Goal: Task Accomplishment & Management: Use online tool/utility

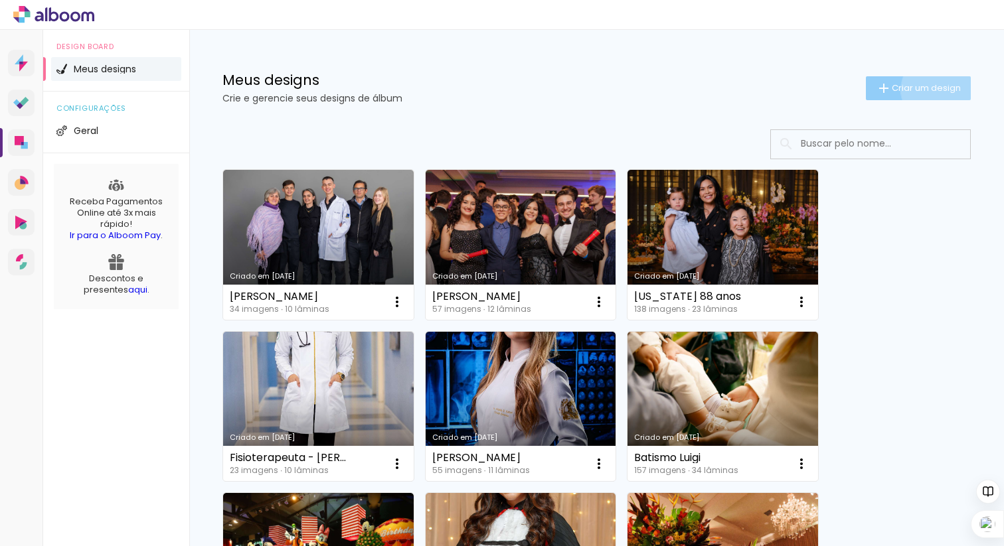
click at [935, 90] on span "Criar um design" at bounding box center [925, 88] width 69 height 9
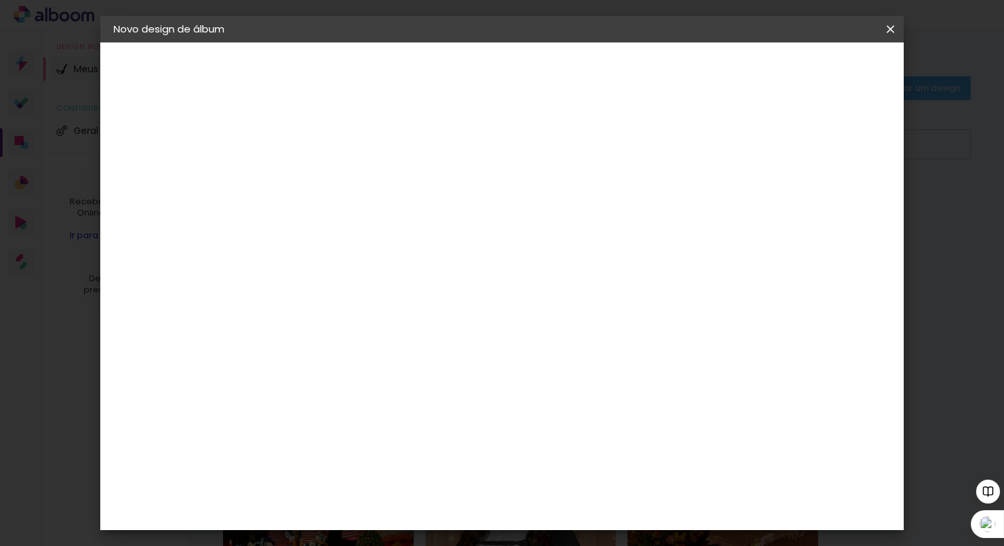
click at [331, 175] on input at bounding box center [331, 178] width 0 height 21
type input "CPM"
type paper-input "CPM"
click at [0, 0] on slot "Avançar" at bounding box center [0, 0] width 0 height 0
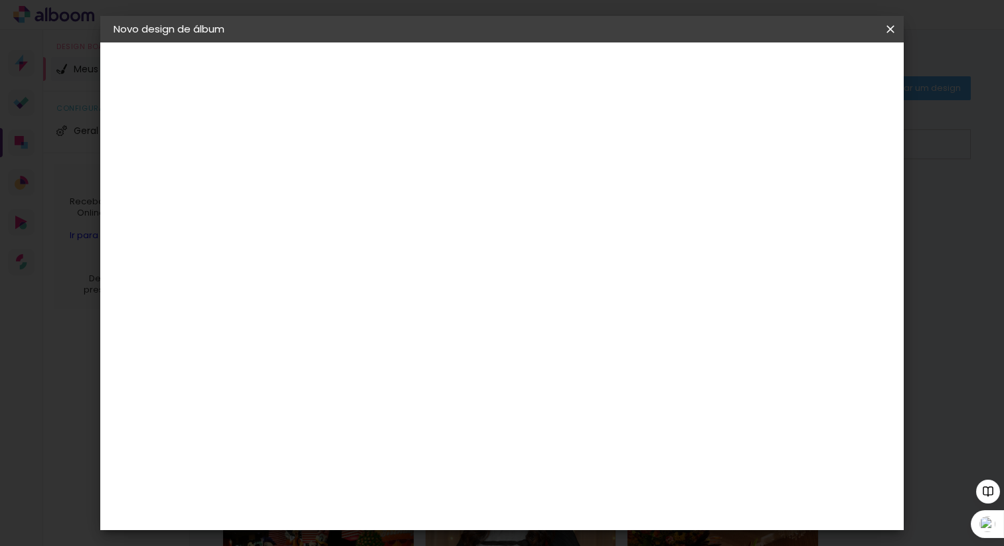
click at [0, 0] on slot "Avançar" at bounding box center [0, 0] width 0 height 0
click at [382, 221] on input "text" at bounding box center [357, 231] width 52 height 21
click at [577, 216] on paper-item "Padrão" at bounding box center [587, 220] width 265 height 27
type input "Padrão"
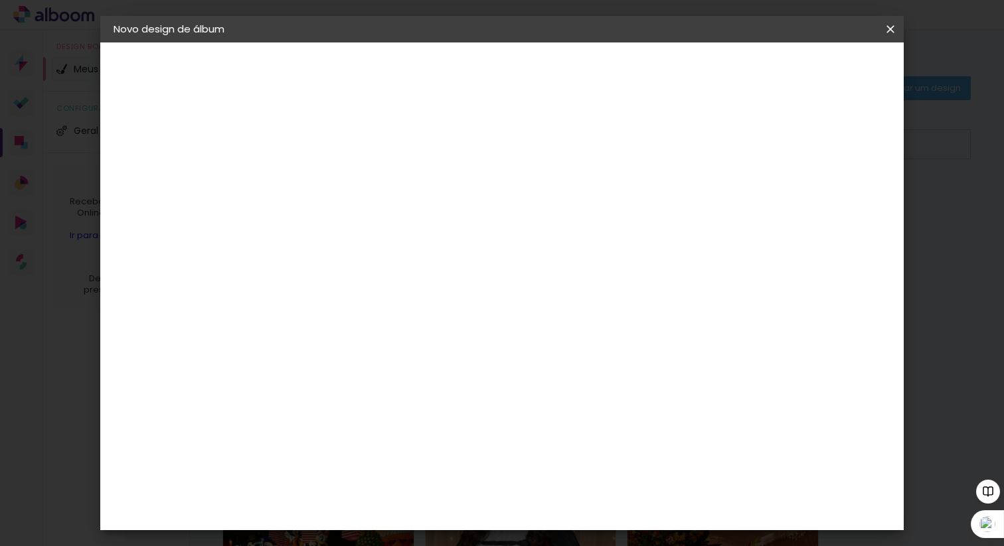
scroll to position [222, 0]
click at [420, 522] on span "25 × 25" at bounding box center [389, 539] width 62 height 35
click at [0, 0] on slot "Avançar" at bounding box center [0, 0] width 0 height 0
click at [816, 69] on span "Iniciar design" at bounding box center [786, 70] width 60 height 9
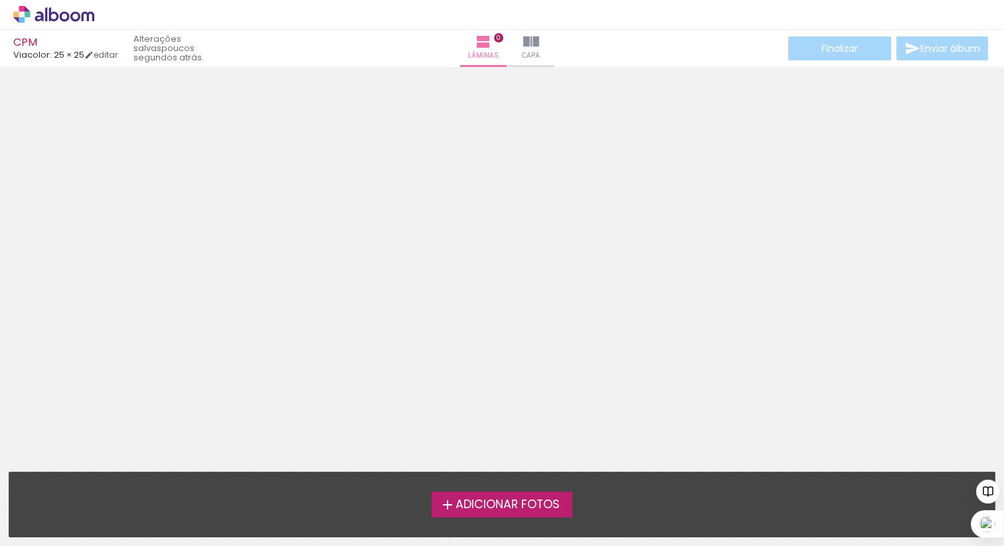
click at [494, 504] on span "Adicionar Fotos" at bounding box center [507, 505] width 104 height 12
click at [0, 0] on input "file" at bounding box center [0, 0] width 0 height 0
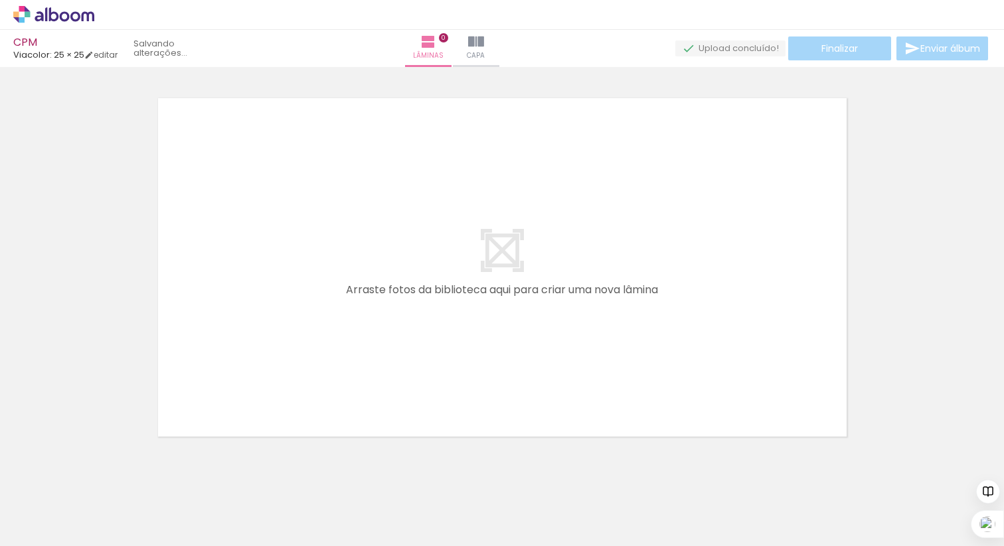
scroll to position [17, 0]
click at [42, 525] on span "Adicionar Fotos" at bounding box center [47, 528] width 40 height 15
click at [0, 0] on input "file" at bounding box center [0, 0] width 0 height 0
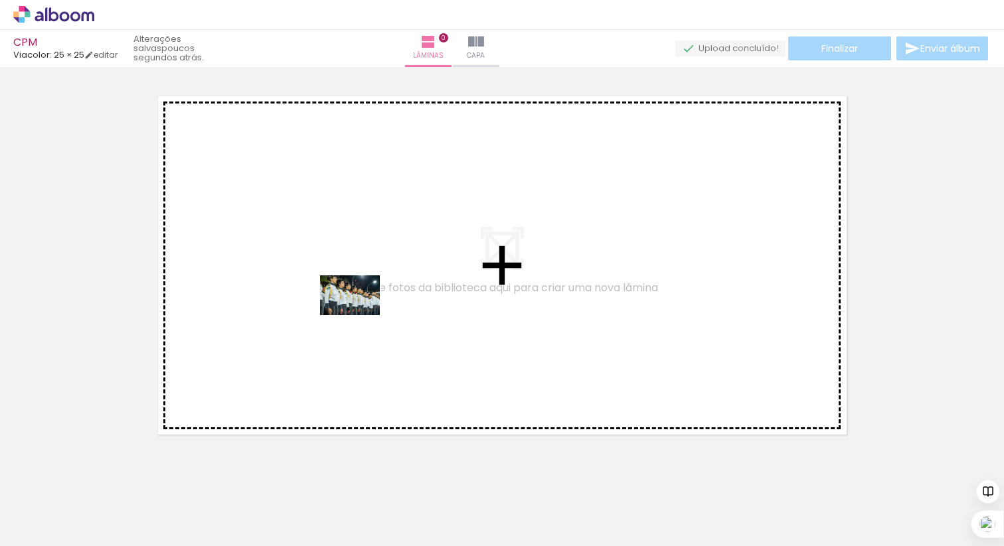
drag, startPoint x: 502, startPoint y: 502, endPoint x: 360, endPoint y: 315, distance: 235.0
click at [360, 315] on quentale-workspace at bounding box center [502, 273] width 1004 height 546
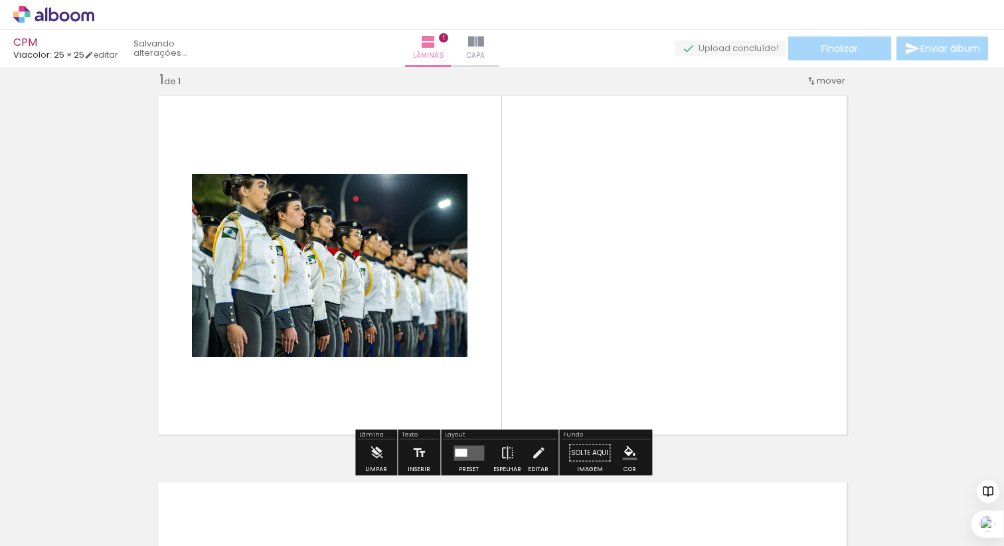
scroll to position [17, 0]
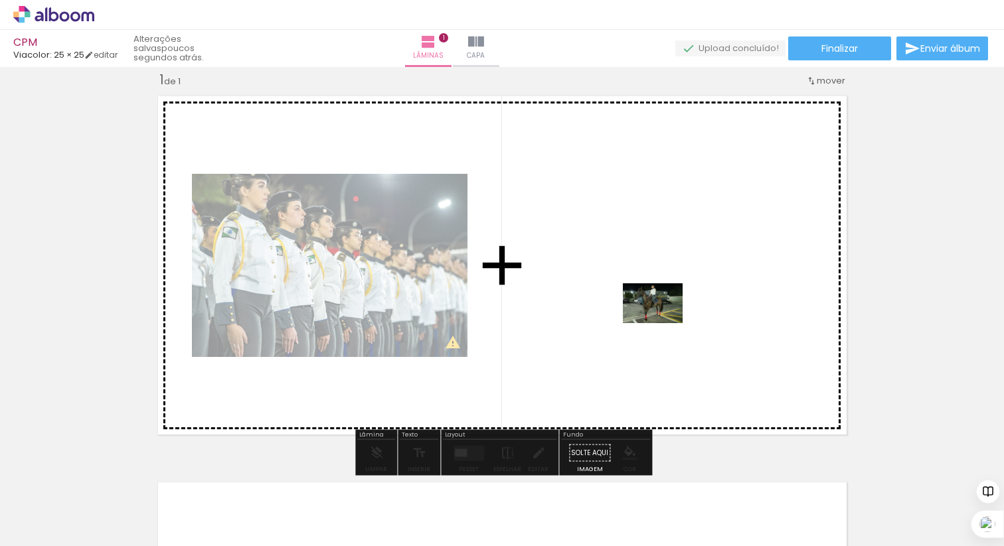
drag, startPoint x: 224, startPoint y: 512, endPoint x: 662, endPoint y: 323, distance: 477.2
click at [662, 323] on quentale-workspace at bounding box center [502, 273] width 1004 height 546
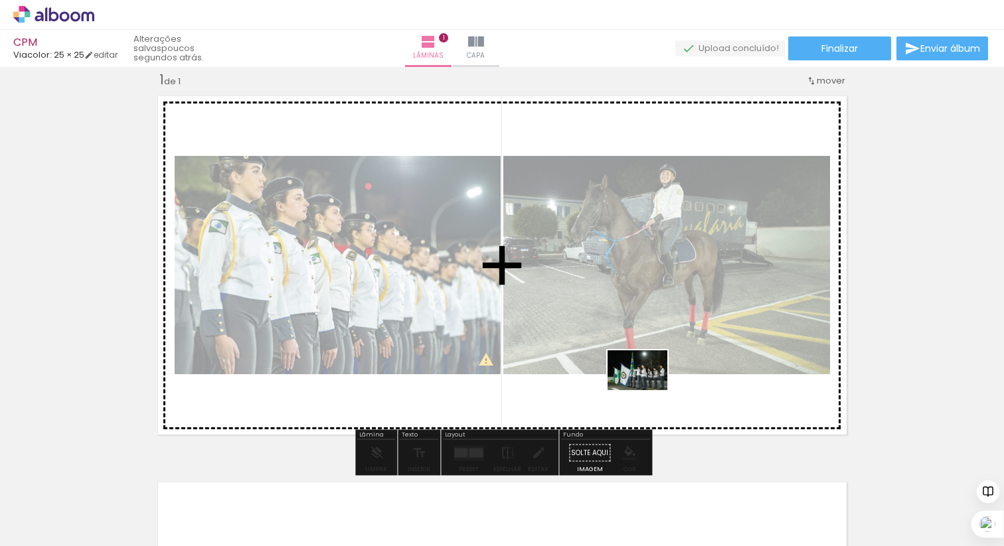
drag, startPoint x: 291, startPoint y: 510, endPoint x: 650, endPoint y: 386, distance: 379.9
click at [650, 386] on quentale-workspace at bounding box center [502, 273] width 1004 height 546
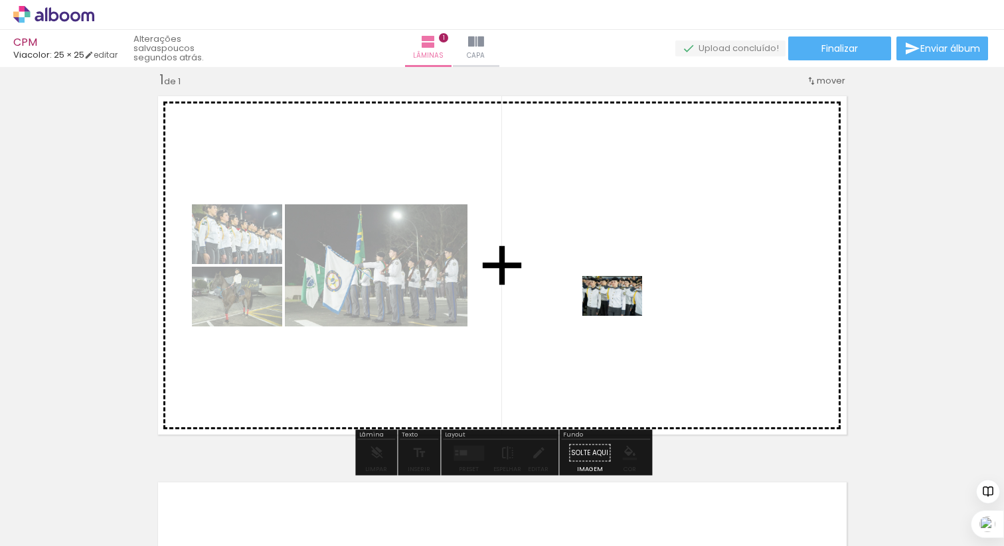
drag, startPoint x: 427, startPoint y: 517, endPoint x: 623, endPoint y: 315, distance: 281.2
click at [623, 315] on quentale-workspace at bounding box center [502, 273] width 1004 height 546
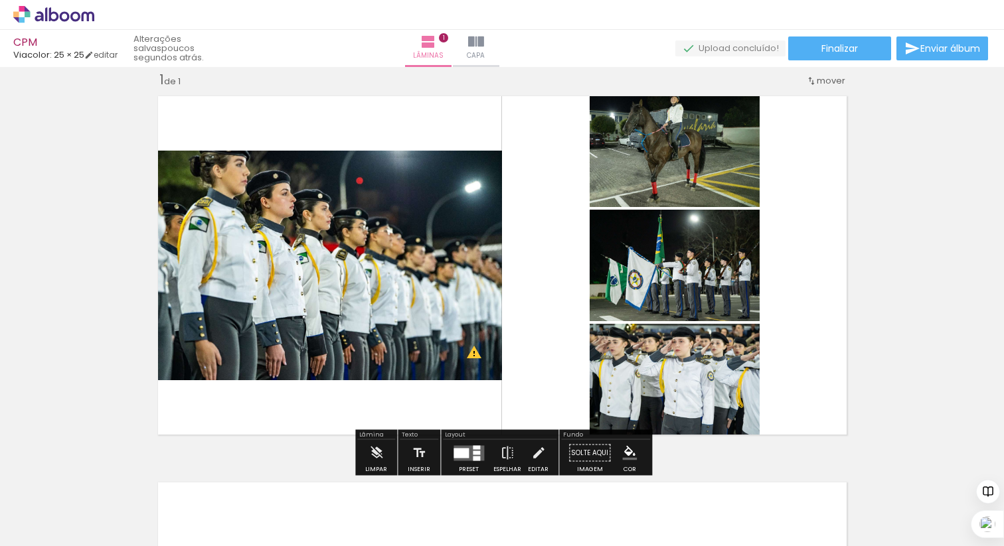
click at [464, 449] on div at bounding box center [460, 453] width 15 height 10
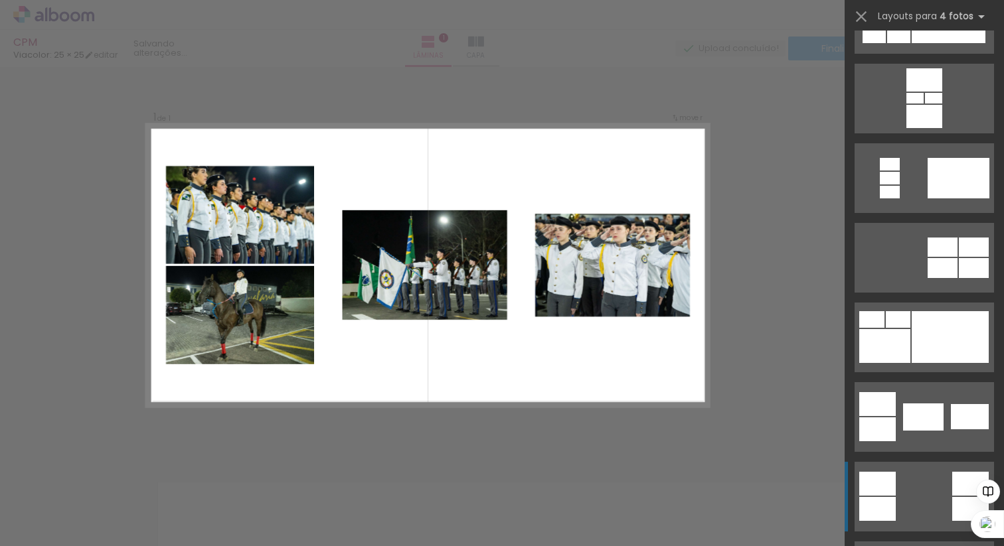
scroll to position [132, 0]
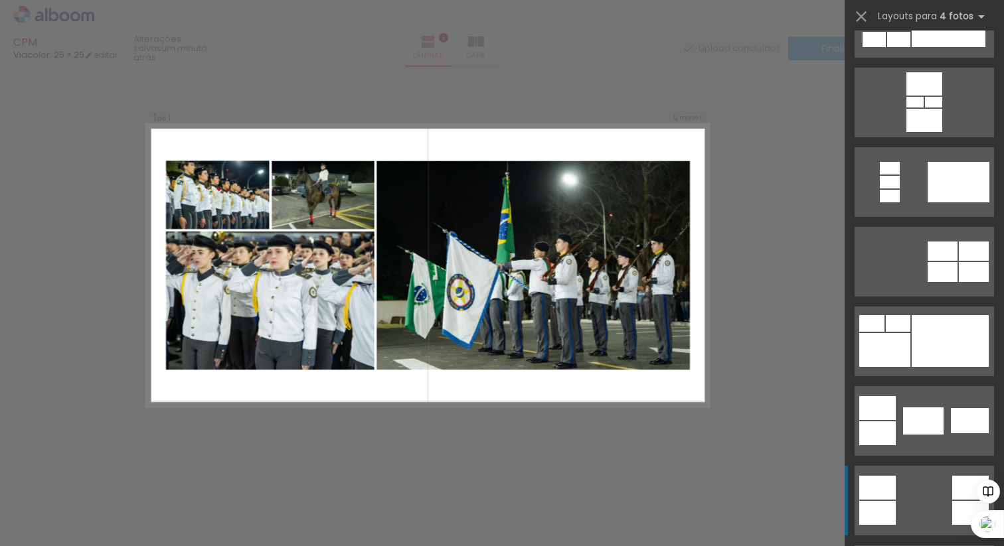
click at [931, 358] on div at bounding box center [949, 341] width 77 height 52
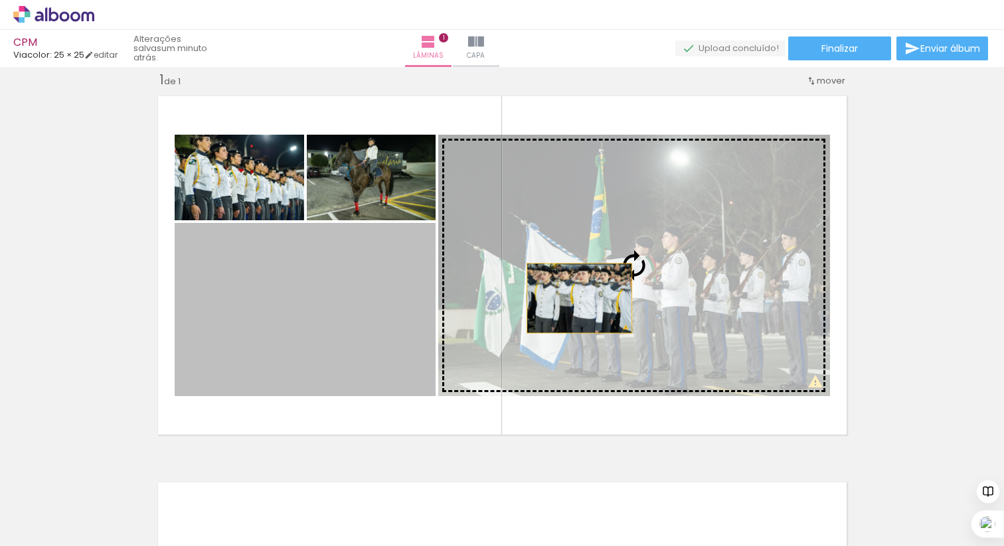
drag, startPoint x: 316, startPoint y: 339, endPoint x: 646, endPoint y: 296, distance: 333.4
click at [0, 0] on slot at bounding box center [0, 0] width 0 height 0
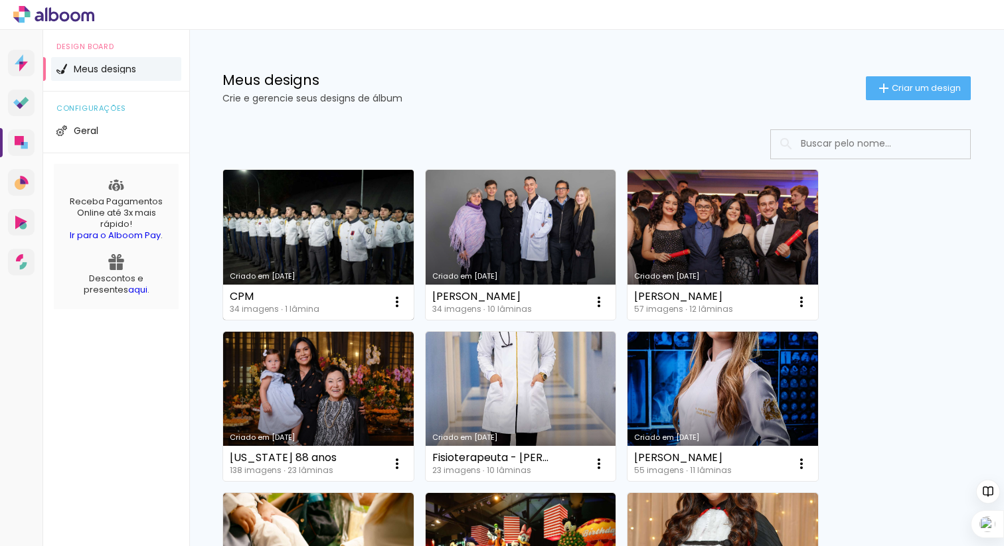
click at [376, 232] on link "Criado em [DATE]" at bounding box center [318, 245] width 190 height 150
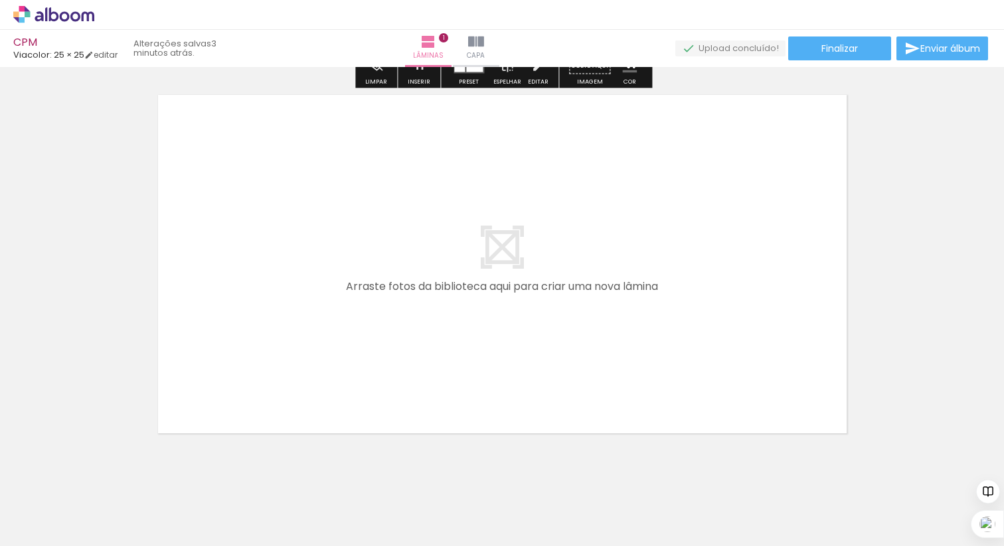
scroll to position [428, 0]
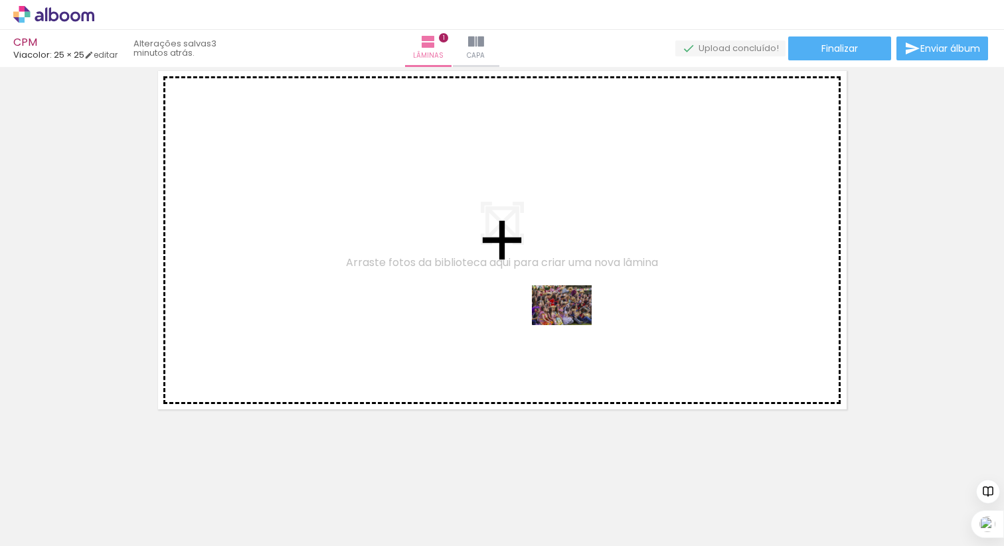
drag, startPoint x: 800, startPoint y: 507, endPoint x: 571, endPoint y: 325, distance: 291.9
click at [571, 325] on quentale-workspace at bounding box center [502, 273] width 1004 height 546
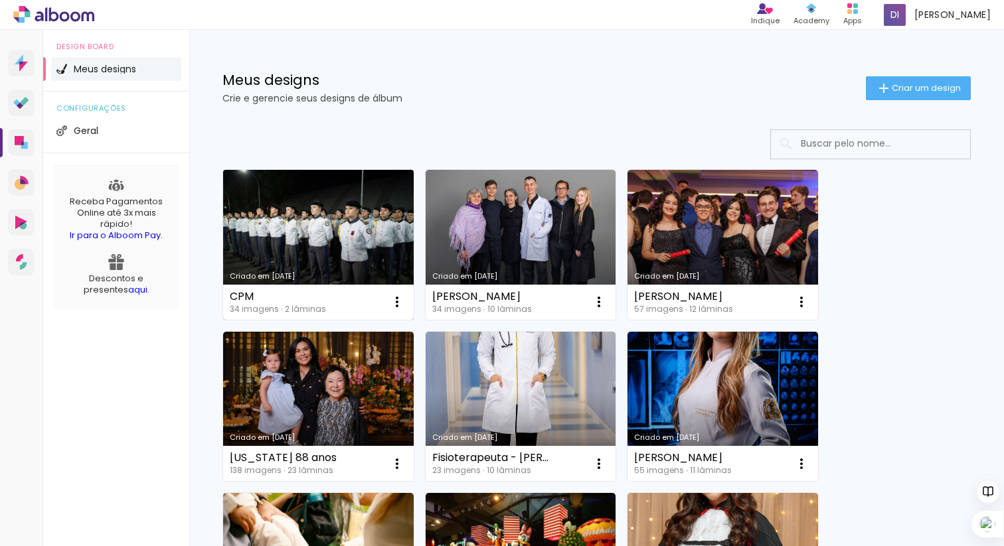
click at [394, 266] on link "Criado em [DATE]" at bounding box center [318, 245] width 190 height 150
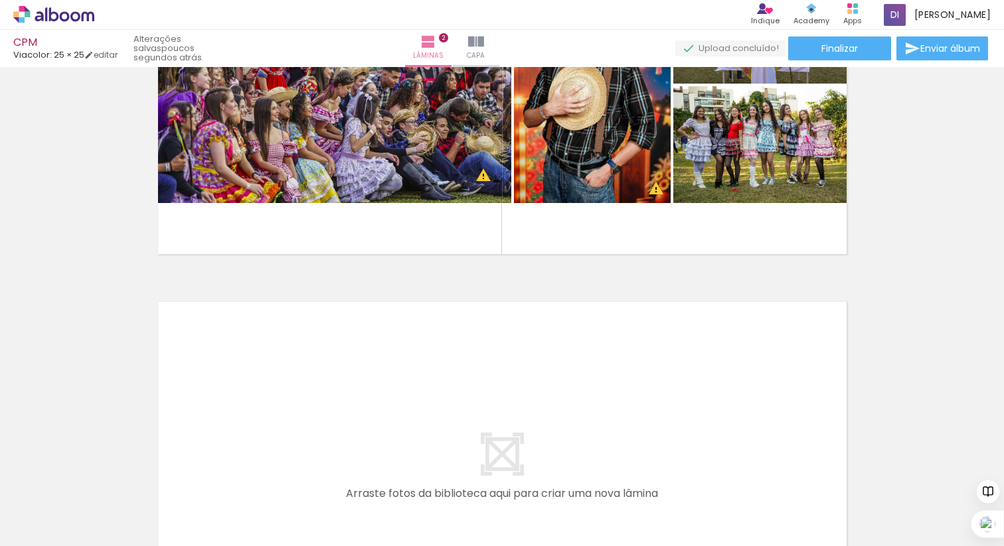
scroll to position [0, 885]
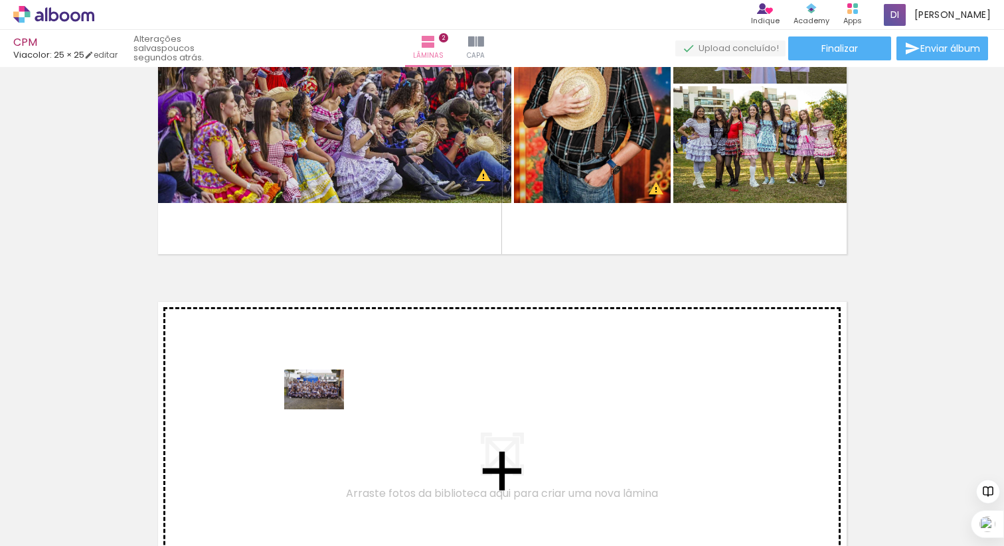
drag, startPoint x: 311, startPoint y: 507, endPoint x: 324, endPoint y: 410, distance: 98.4
click at [324, 410] on quentale-workspace at bounding box center [502, 273] width 1004 height 546
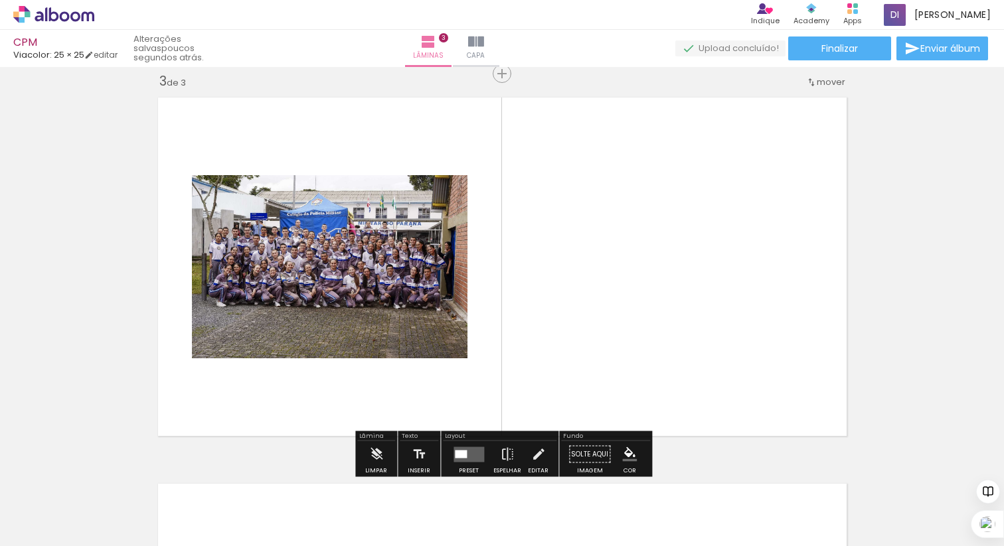
scroll to position [789, 0]
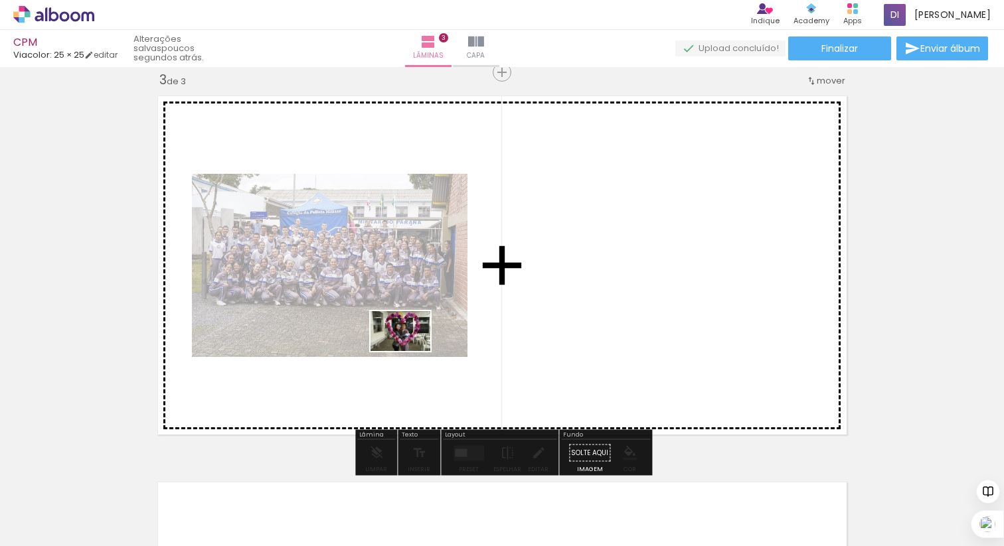
drag, startPoint x: 370, startPoint y: 501, endPoint x: 410, endPoint y: 351, distance: 155.2
click at [410, 351] on quentale-workspace at bounding box center [502, 273] width 1004 height 546
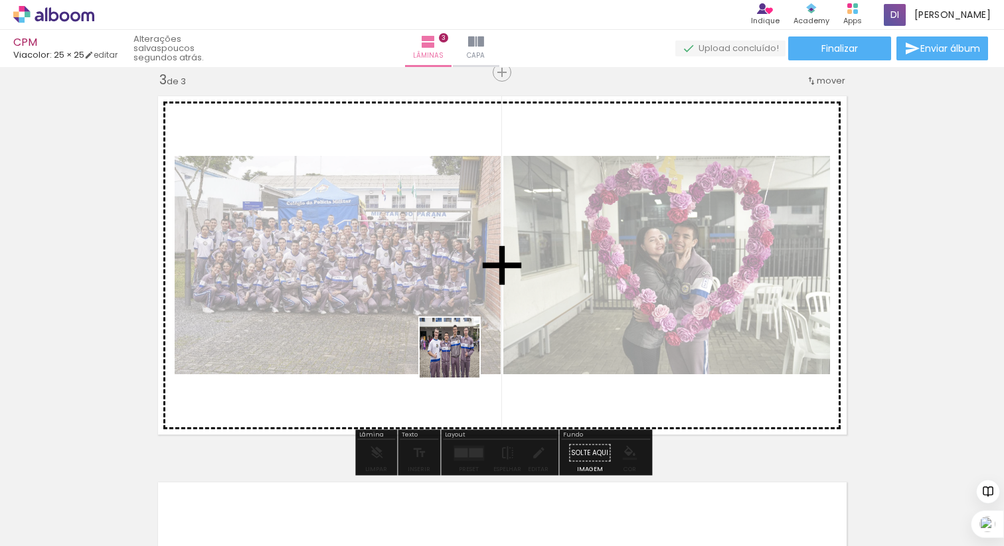
drag, startPoint x: 445, startPoint y: 485, endPoint x: 459, endPoint y: 357, distance: 128.9
click at [459, 357] on quentale-workspace at bounding box center [502, 273] width 1004 height 546
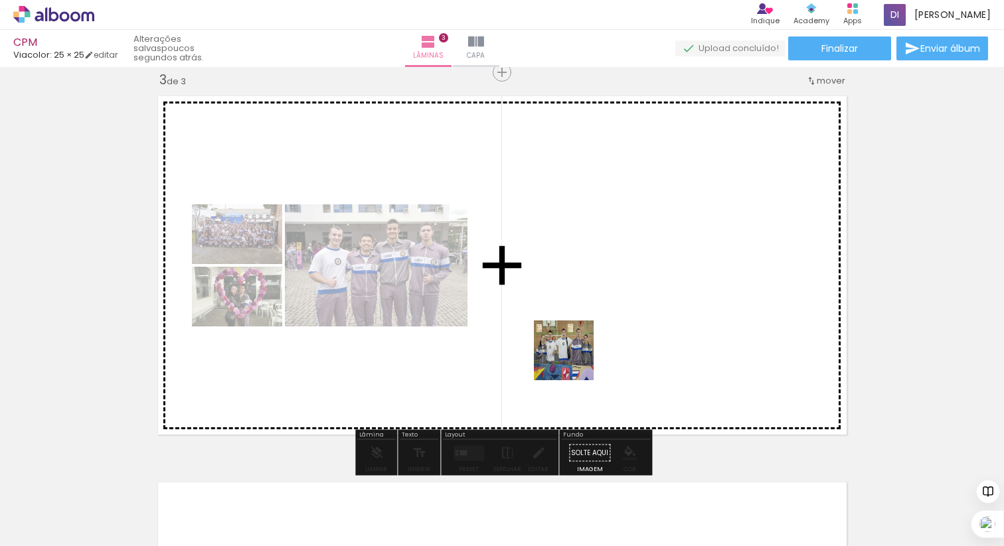
drag, startPoint x: 513, startPoint y: 510, endPoint x: 577, endPoint y: 345, distance: 177.4
click at [577, 345] on quentale-workspace at bounding box center [502, 273] width 1004 height 546
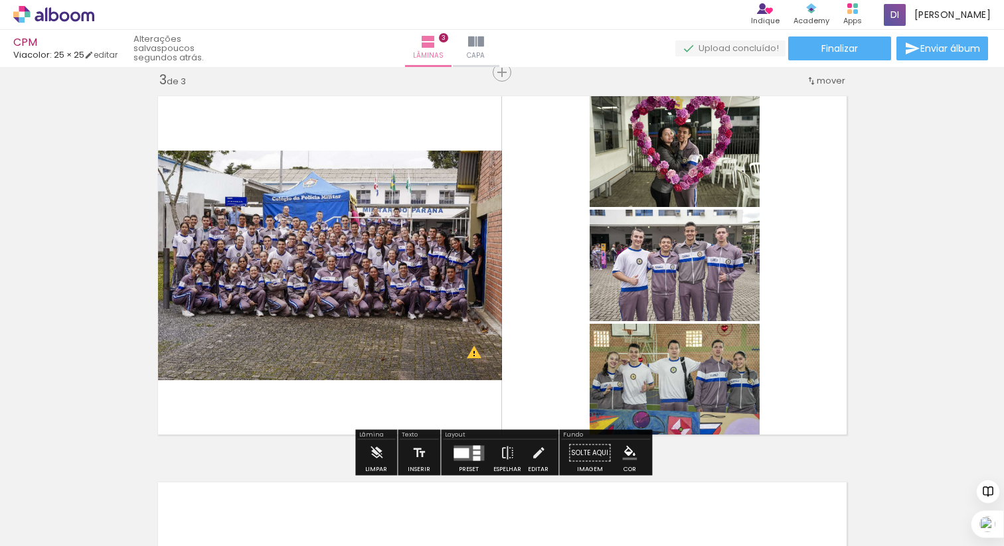
click at [461, 455] on div at bounding box center [460, 453] width 15 height 10
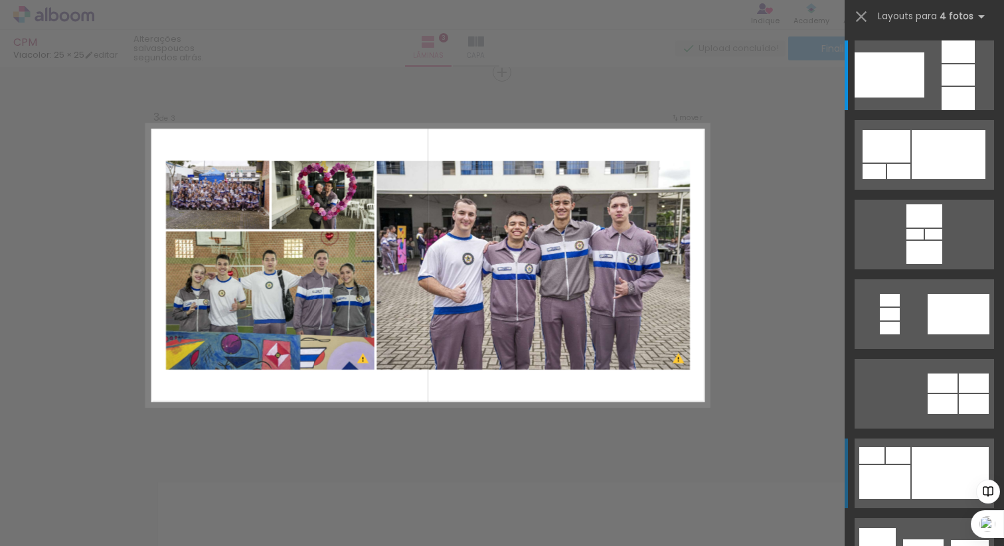
click at [910, 110] on quentale-layouter at bounding box center [923, 75] width 139 height 70
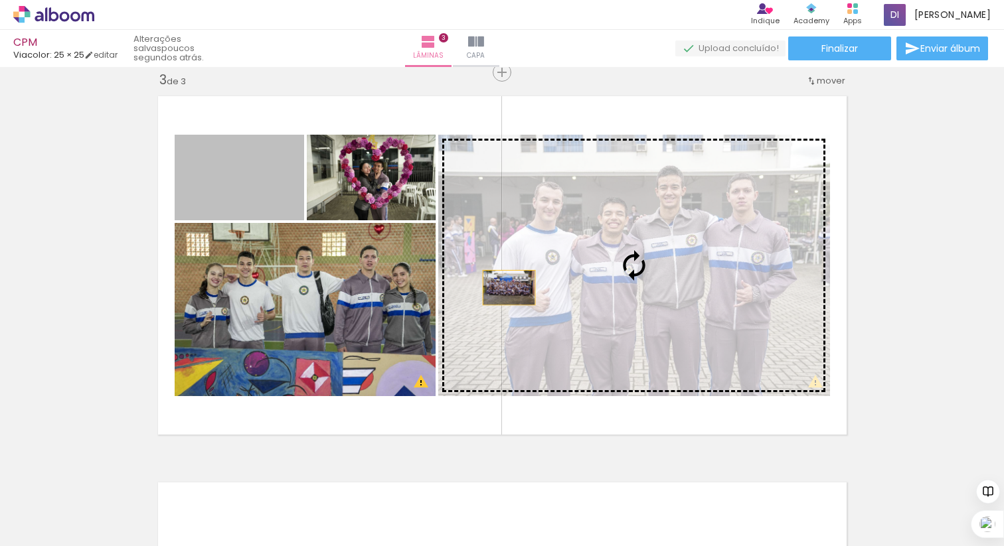
drag, startPoint x: 230, startPoint y: 200, endPoint x: 508, endPoint y: 288, distance: 291.6
click at [0, 0] on slot at bounding box center [0, 0] width 0 height 0
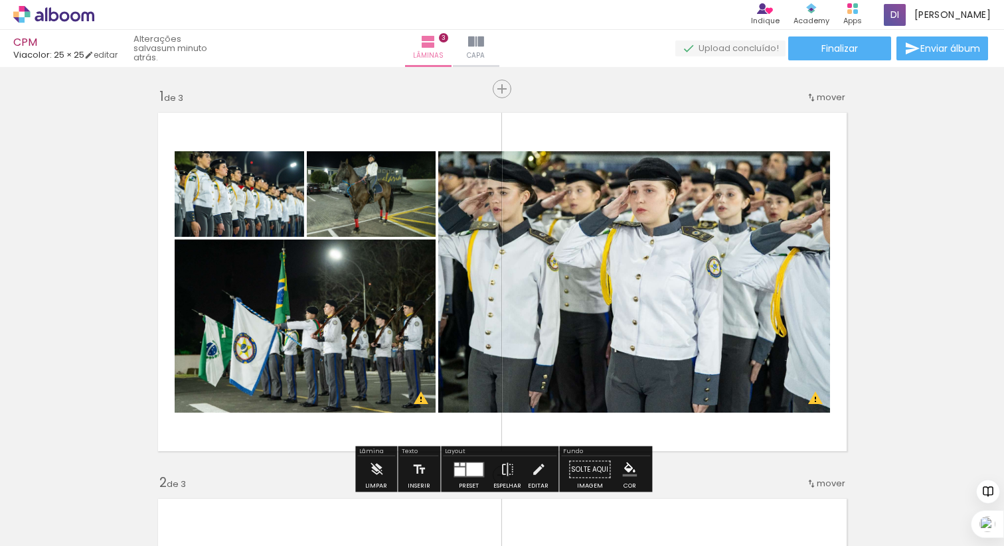
scroll to position [0, 0]
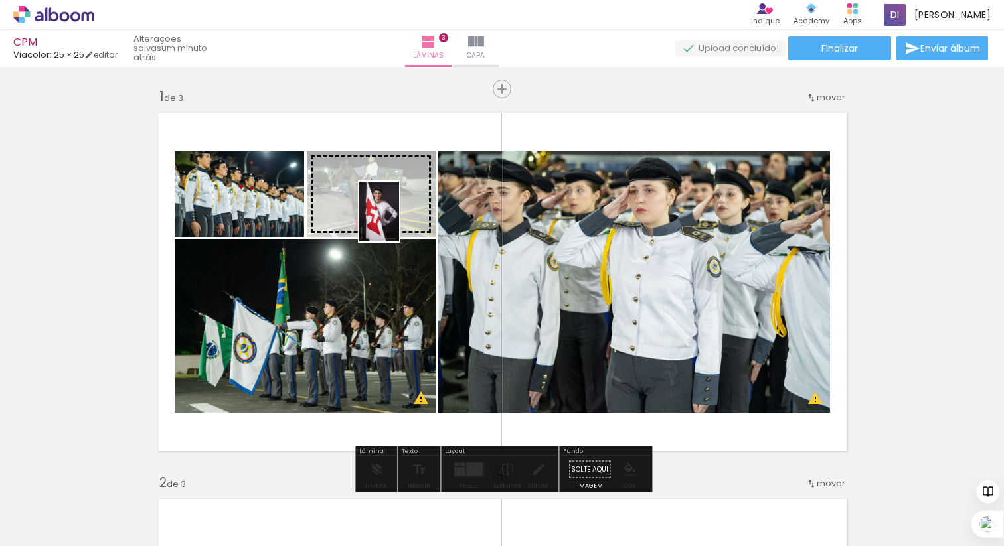
drag, startPoint x: 884, startPoint y: 520, endPoint x: 399, endPoint y: 222, distance: 569.4
click at [399, 222] on quentale-workspace at bounding box center [502, 273] width 1004 height 546
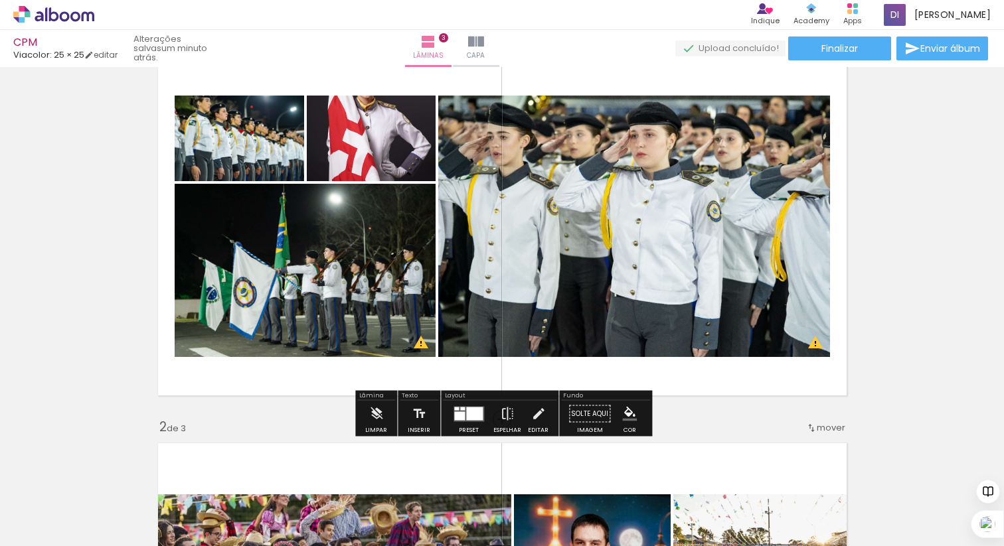
scroll to position [54, 0]
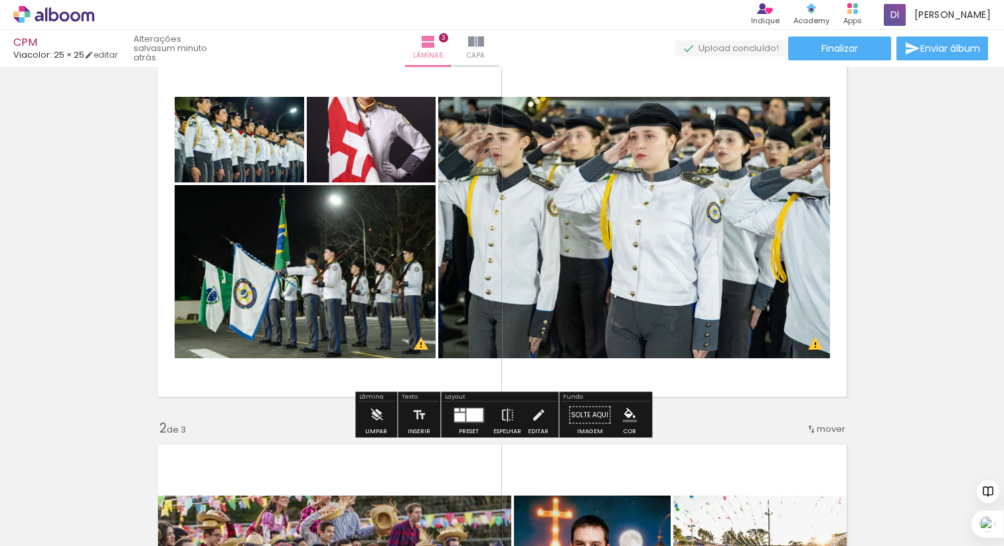
click at [467, 412] on div at bounding box center [474, 414] width 17 height 13
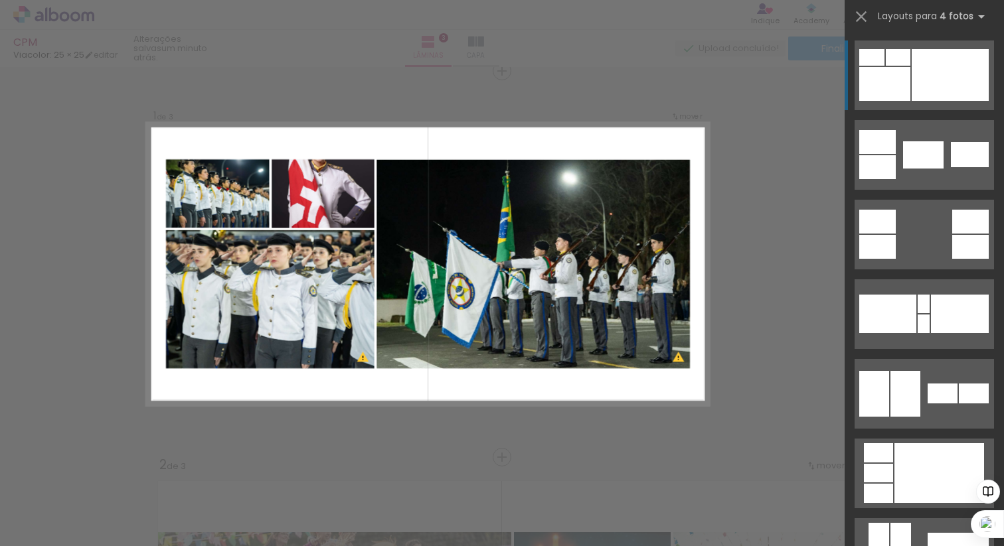
scroll to position [17, 0]
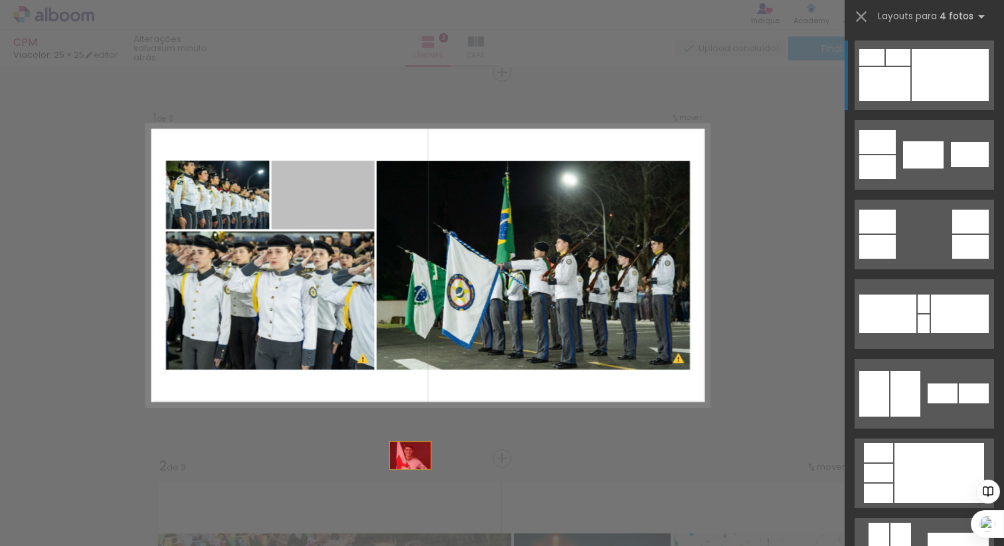
drag, startPoint x: 319, startPoint y: 180, endPoint x: 431, endPoint y: 520, distance: 358.5
click at [431, 520] on quentale-workspace at bounding box center [502, 273] width 1004 height 546
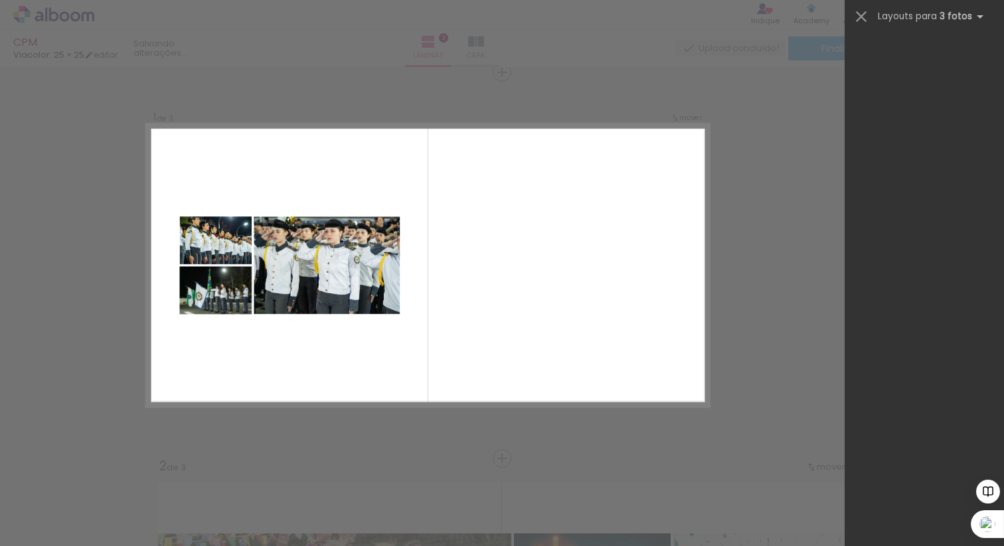
scroll to position [0, 0]
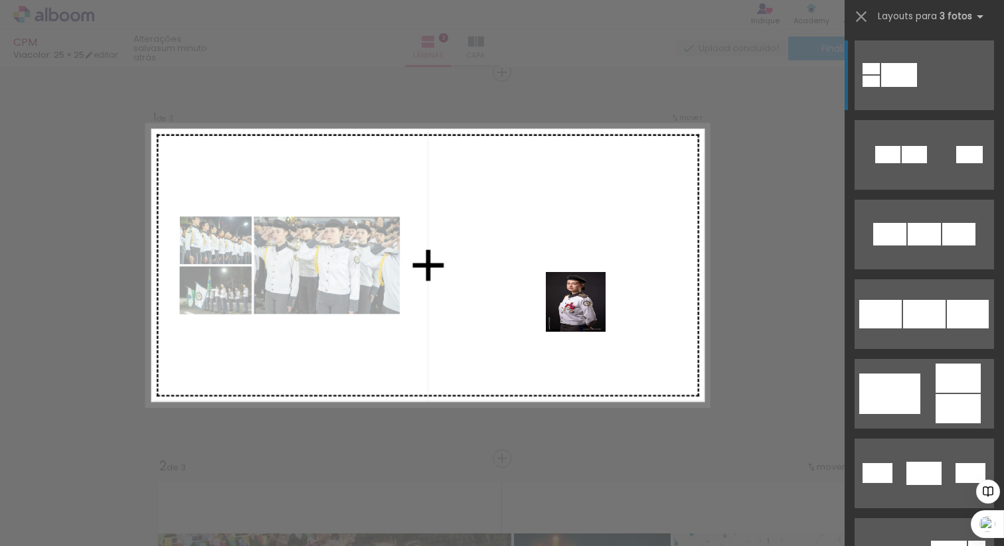
drag, startPoint x: 590, startPoint y: 502, endPoint x: 585, endPoint y: 303, distance: 199.2
click at [585, 303] on quentale-workspace at bounding box center [502, 273] width 1004 height 546
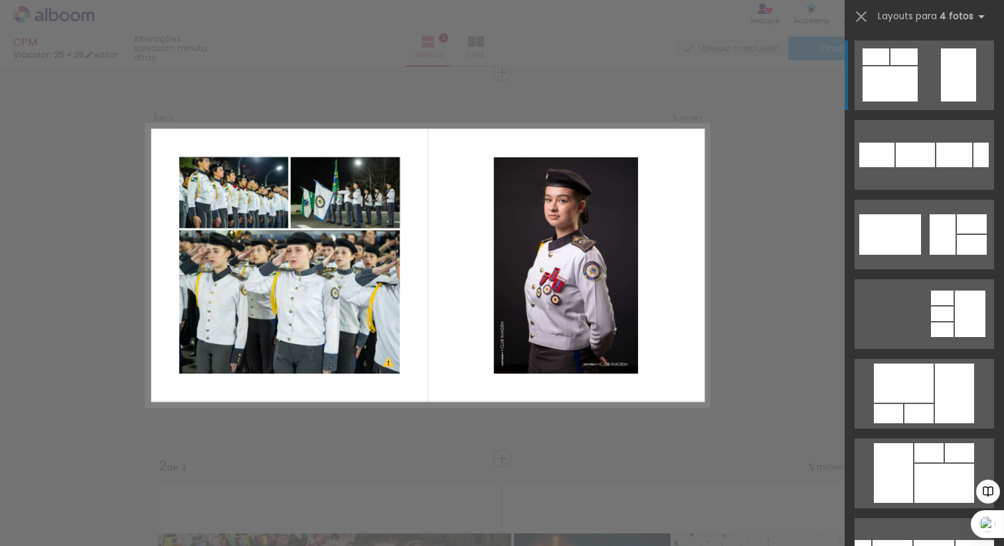
click at [431, 372] on quentale-layouter at bounding box center [427, 265] width 562 height 283
click at [860, 20] on iron-icon at bounding box center [861, 16] width 19 height 19
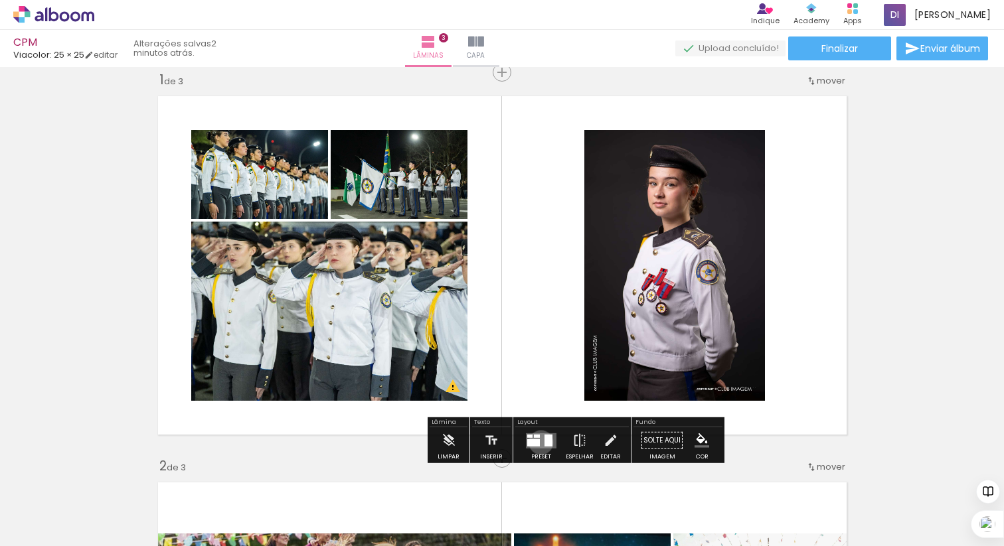
click at [538, 442] on quentale-layouter at bounding box center [541, 440] width 31 height 15
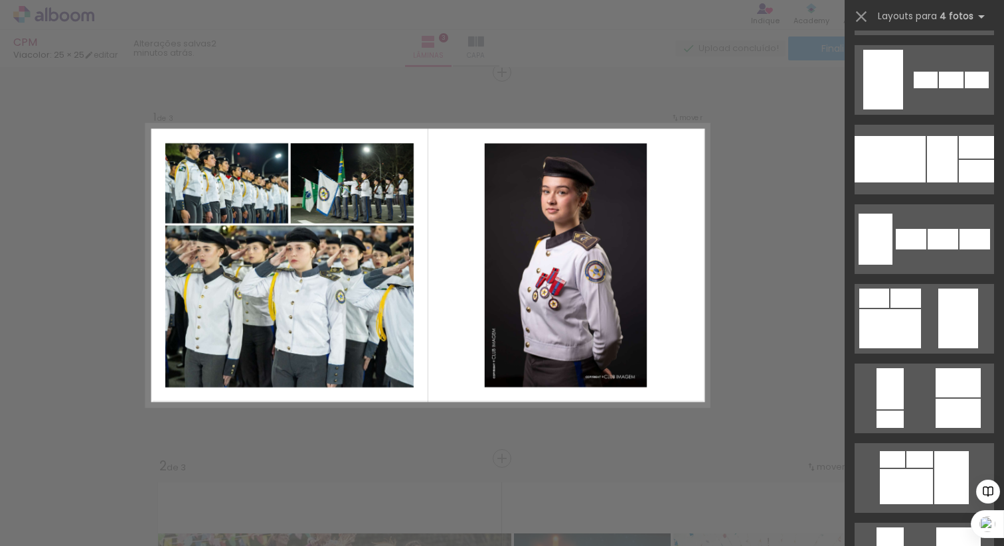
scroll to position [1026, 0]
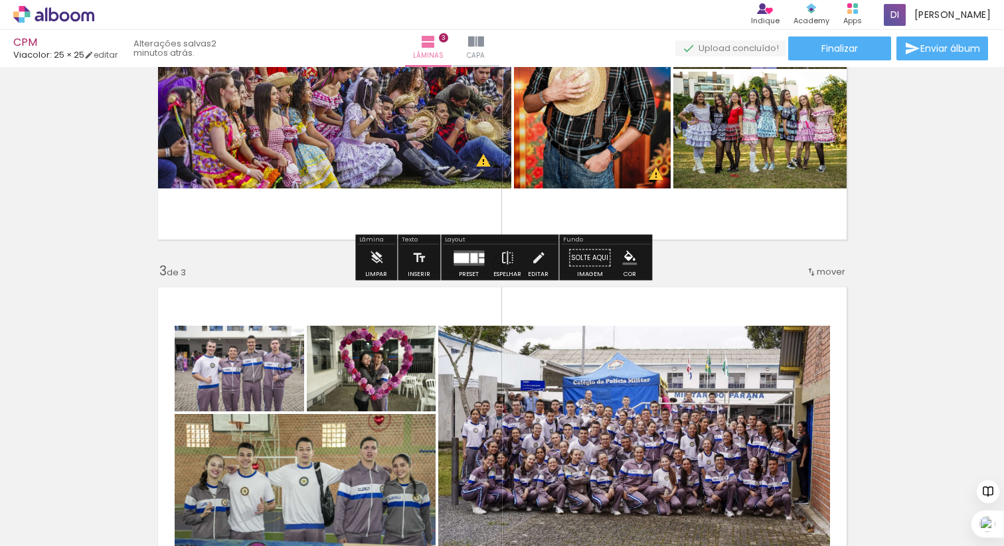
scroll to position [597, 0]
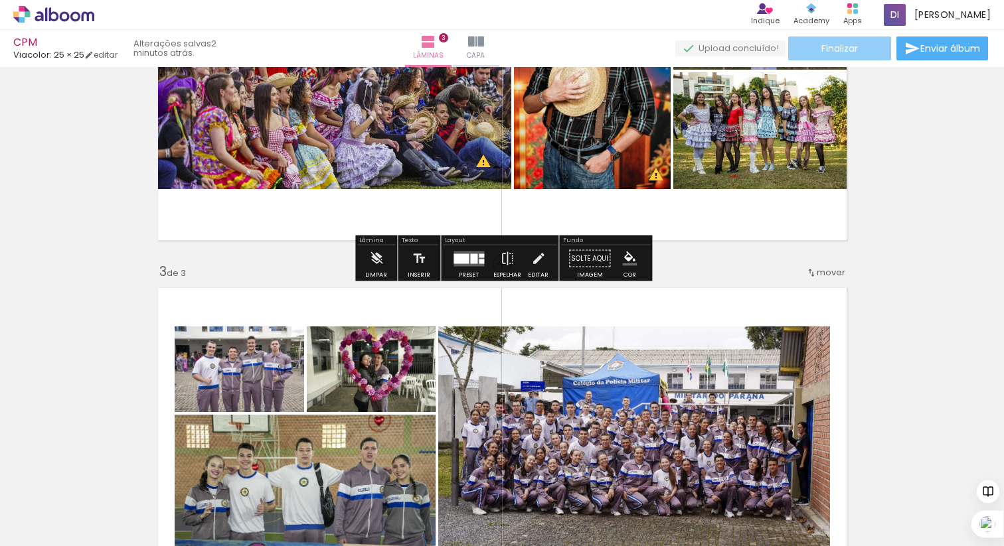
click at [859, 53] on paper-button "Finalizar" at bounding box center [839, 49] width 103 height 24
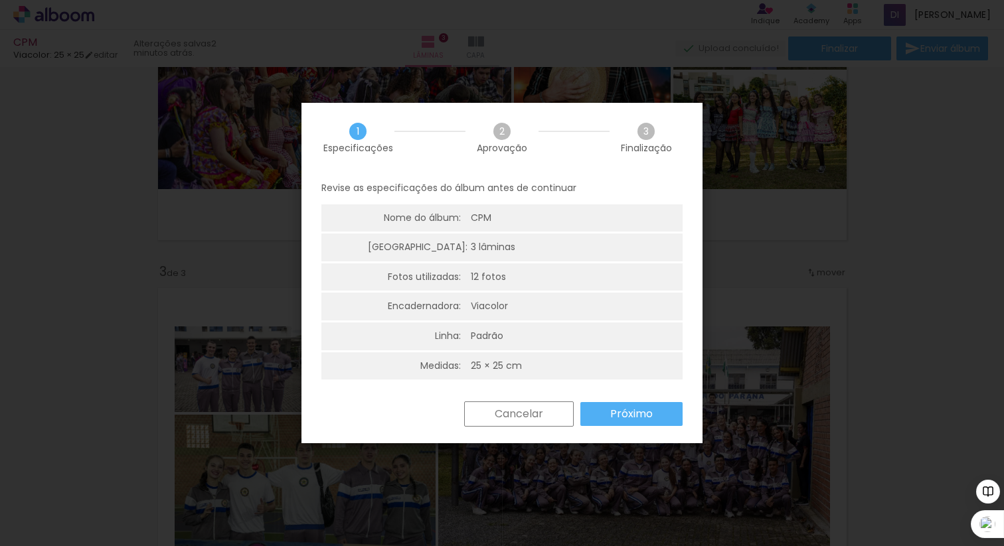
click at [0, 0] on slot "Próximo" at bounding box center [0, 0] width 0 height 0
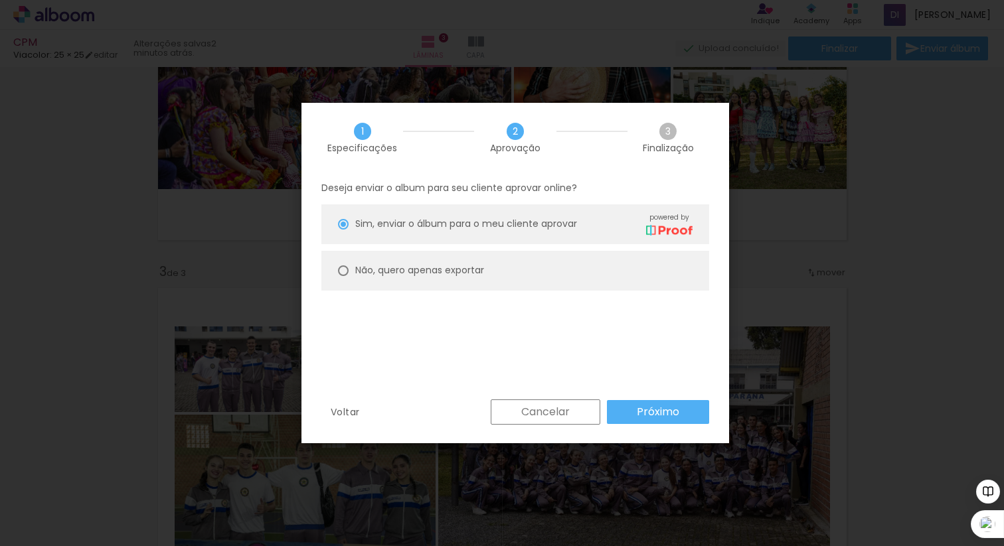
click at [0, 0] on slot "Não, quero apenas exportar" at bounding box center [0, 0] width 0 height 0
type paper-radio-button "on"
click at [639, 400] on paper-button "Próximo" at bounding box center [658, 412] width 102 height 24
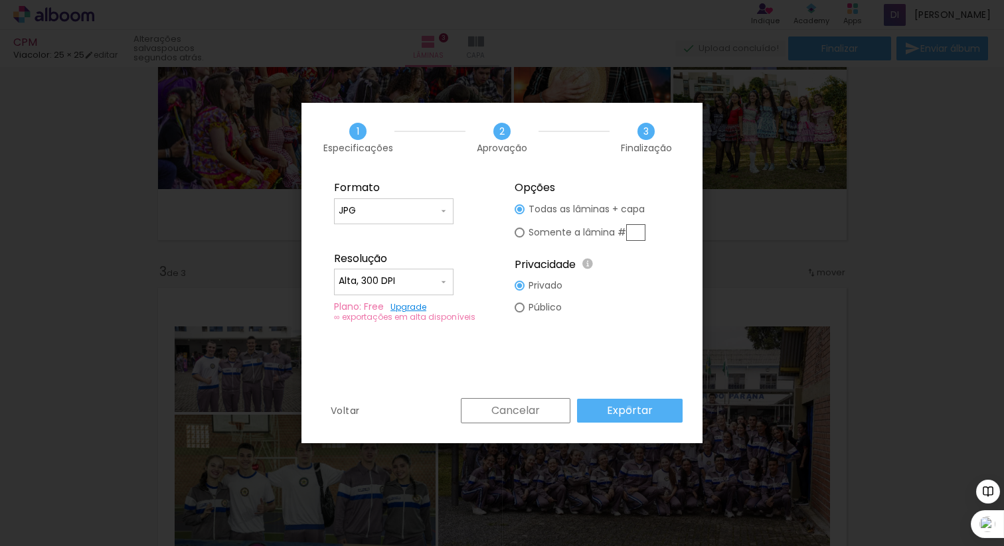
click at [0, 0] on slot "Exportar" at bounding box center [0, 0] width 0 height 0
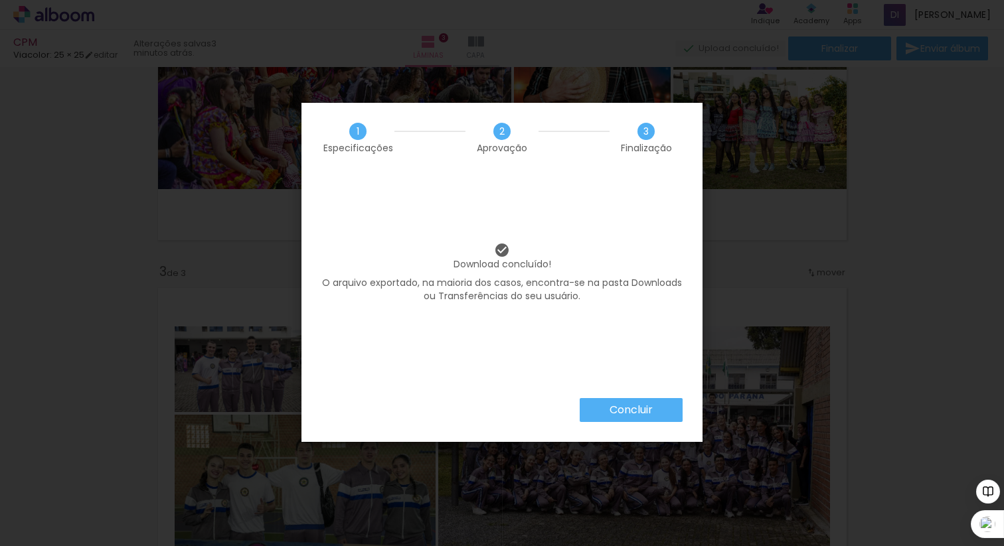
click at [0, 0] on slot "Concluir" at bounding box center [0, 0] width 0 height 0
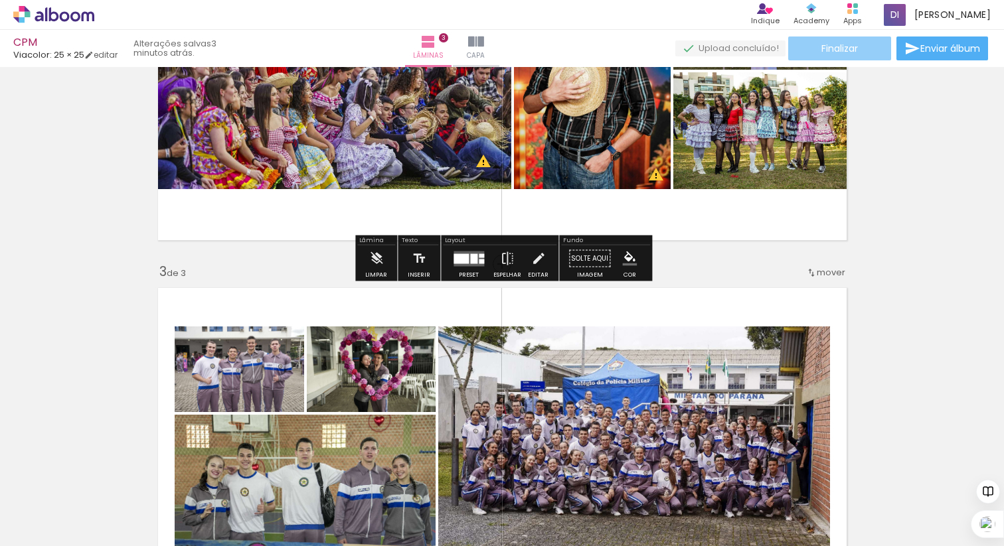
click at [836, 45] on span "Finalizar" at bounding box center [839, 48] width 37 height 9
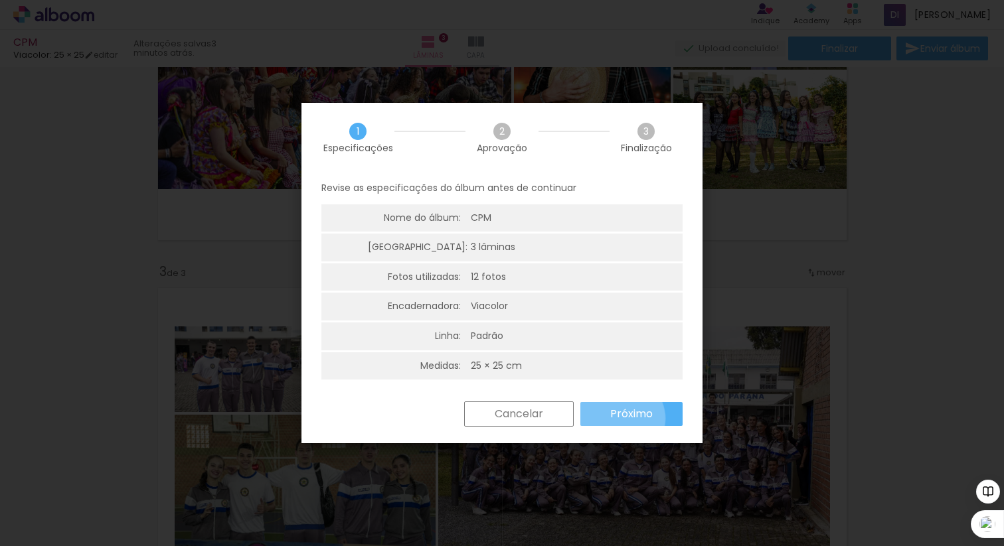
click at [0, 0] on slot "Próximo" at bounding box center [0, 0] width 0 height 0
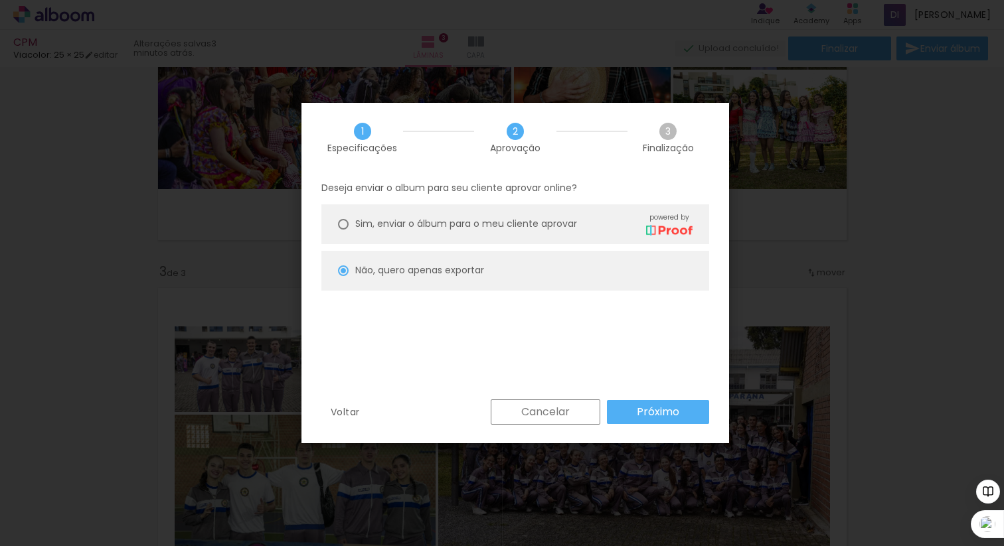
click at [621, 419] on paper-button "Próximo" at bounding box center [658, 412] width 102 height 24
type input "Alta, 300 DPI"
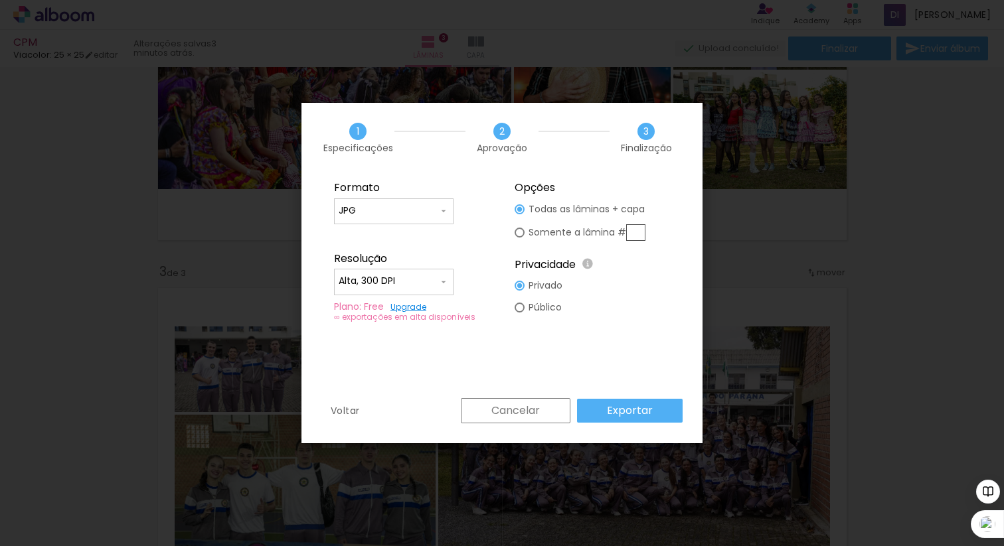
click at [425, 211] on input "JPG" at bounding box center [389, 210] width 100 height 13
click at [425, 211] on paper-item "JPG" at bounding box center [393, 209] width 119 height 27
click at [522, 214] on div at bounding box center [519, 209] width 10 height 10
type paper-radio-button "on"
click at [506, 419] on paper-button "Cancelar" at bounding box center [516, 410] width 110 height 25
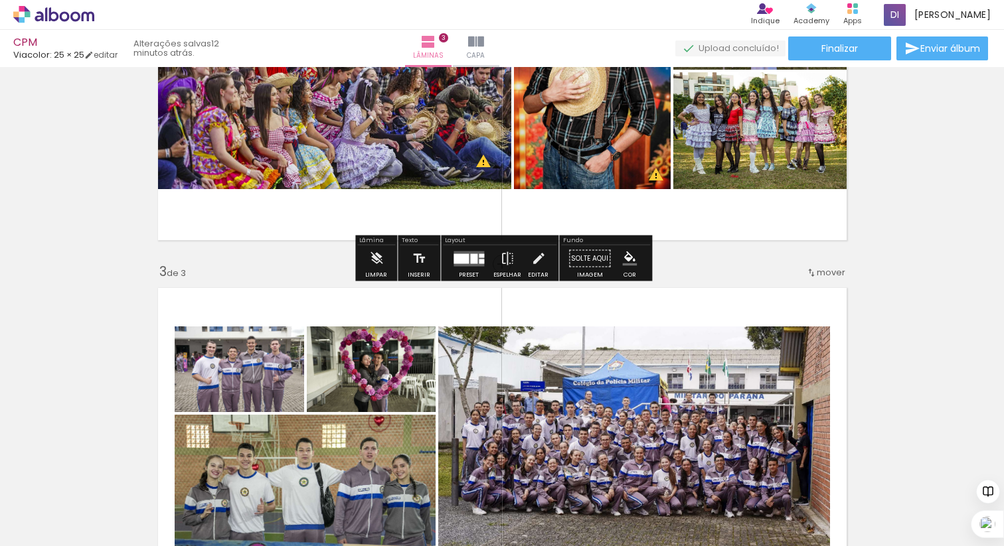
scroll to position [0, 0]
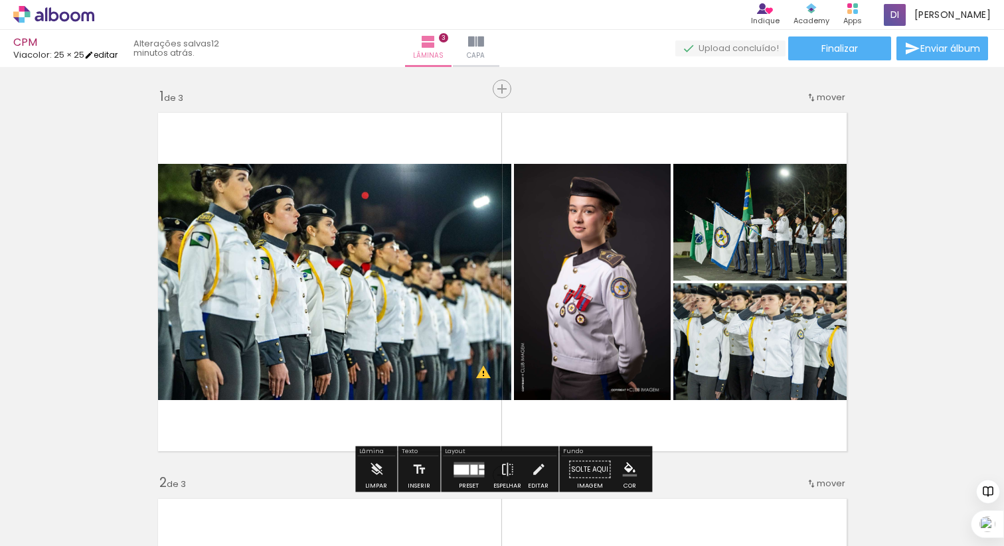
click at [106, 54] on link "editar" at bounding box center [100, 54] width 33 height 11
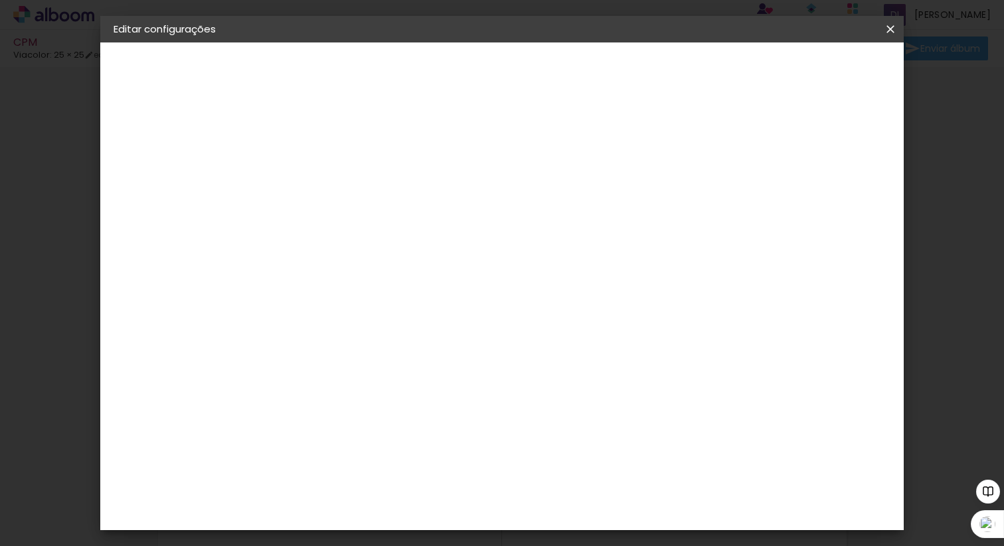
click at [175, 191] on small "25.4 × 50.6 cm" at bounding box center [182, 194] width 58 height 8
click at [403, 219] on div "Escolha o tamanho" at bounding box center [364, 246] width 77 height 62
click at [403, 221] on div "Escolha o tamanho" at bounding box center [364, 246] width 77 height 62
click at [135, 194] on iron-pages "Modelo Escolhendo modelo... Tamanho livre" at bounding box center [186, 194] width 145 height 27
click at [128, 163] on iron-icon at bounding box center [128, 164] width 16 height 16
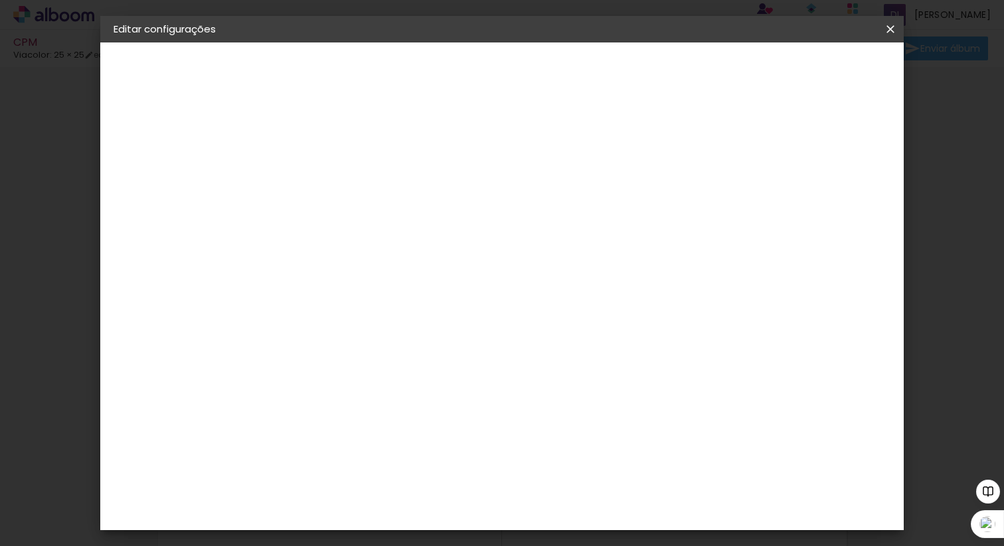
scroll to position [3329, 0]
click at [0, 0] on slot "Avançar" at bounding box center [0, 0] width 0 height 0
click at [398, 242] on div at bounding box center [365, 242] width 68 height 1
click at [403, 273] on div "Escolha o tamanho" at bounding box center [364, 303] width 77 height 62
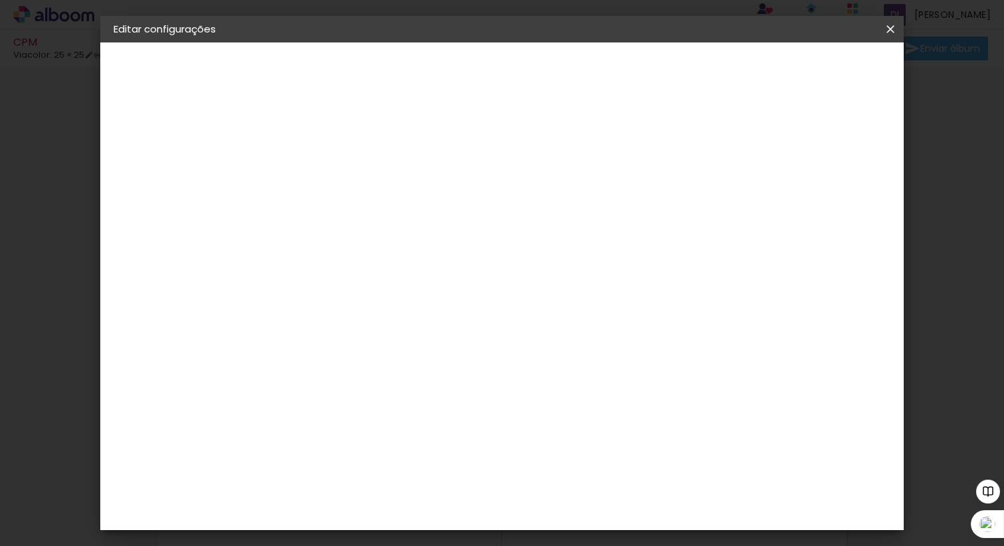
click at [403, 273] on div "Escolha o tamanho" at bounding box center [364, 303] width 77 height 62
click at [403, 277] on div "Escolha o tamanho" at bounding box center [364, 303] width 77 height 62
click at [434, 277] on div "Opções disponíveis Padrão Tamanho Escolha o tamanho" at bounding box center [364, 253] width 143 height 248
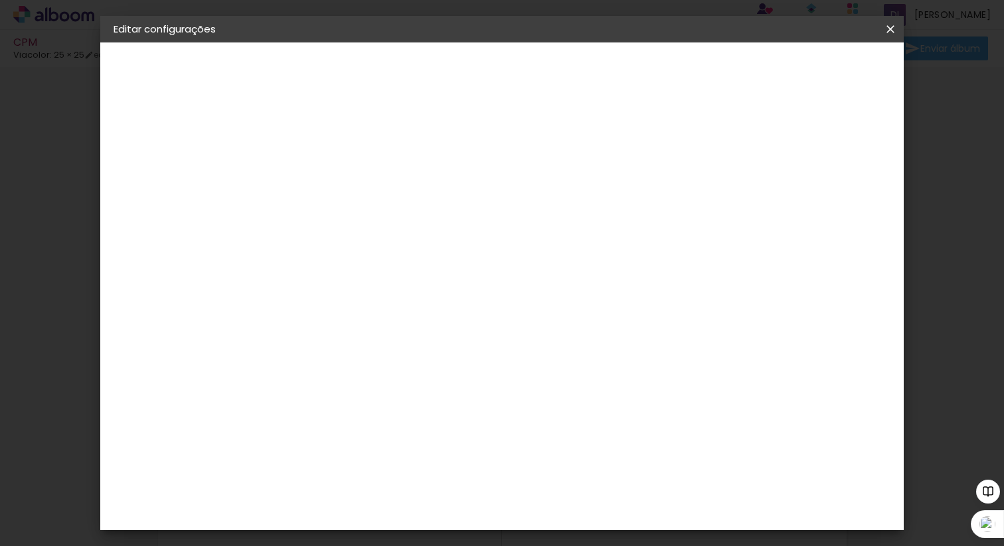
click at [403, 272] on div "Escolha o tamanho" at bounding box center [364, 303] width 77 height 62
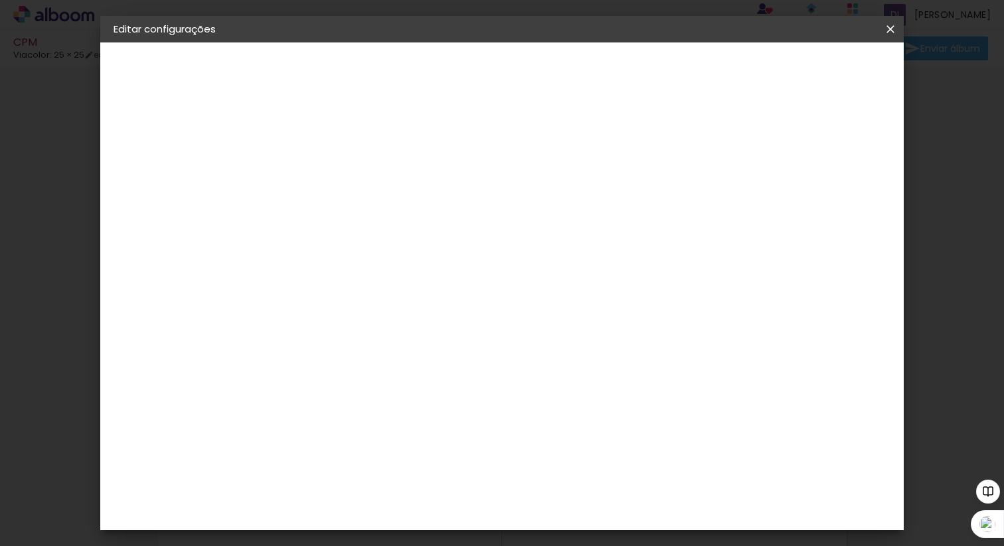
click at [403, 272] on div "Escolha o tamanho" at bounding box center [364, 303] width 77 height 62
click at [0, 0] on slot "Voltar" at bounding box center [0, 0] width 0 height 0
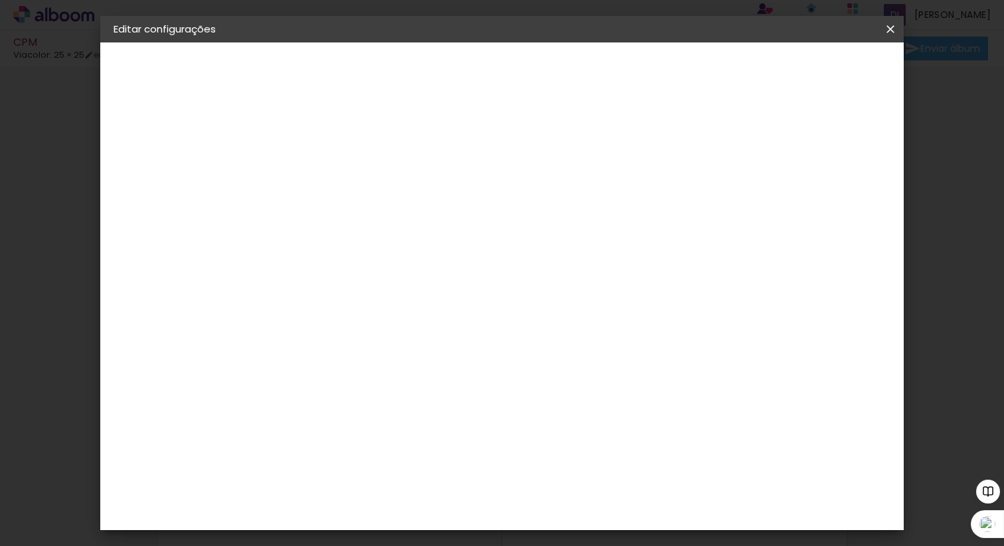
click at [0, 0] on slot "Avançar" at bounding box center [0, 0] width 0 height 0
click at [0, 0] on slot "Voltar" at bounding box center [0, 0] width 0 height 0
click at [889, 29] on iron-icon at bounding box center [890, 29] width 16 height 13
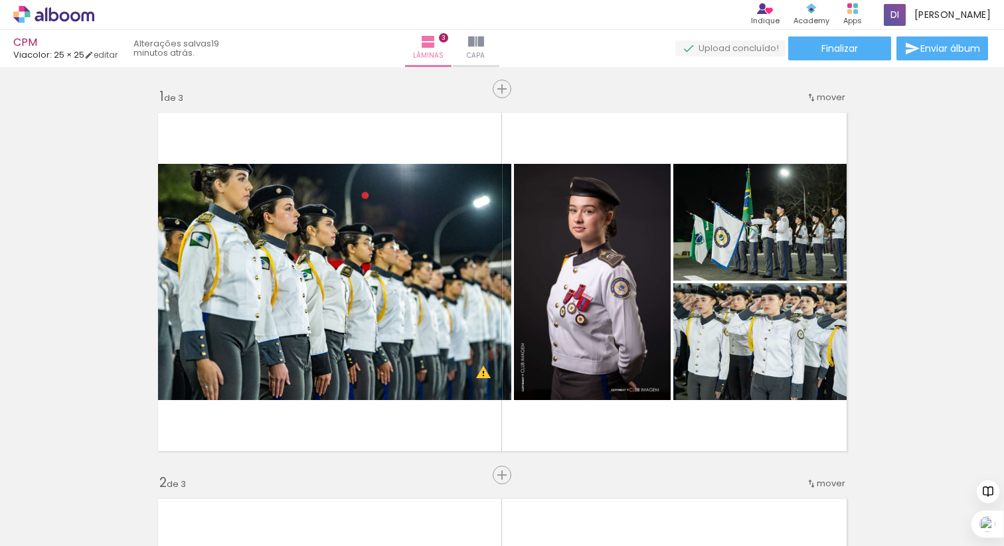
click at [23, 43] on div "CPM" at bounding box center [65, 43] width 104 height 13
click at [744, 42] on quentale-upload-monitor at bounding box center [730, 48] width 110 height 17
click at [733, 52] on quentale-upload-monitor at bounding box center [730, 48] width 110 height 17
click at [823, 47] on span "Finalizar" at bounding box center [839, 48] width 37 height 9
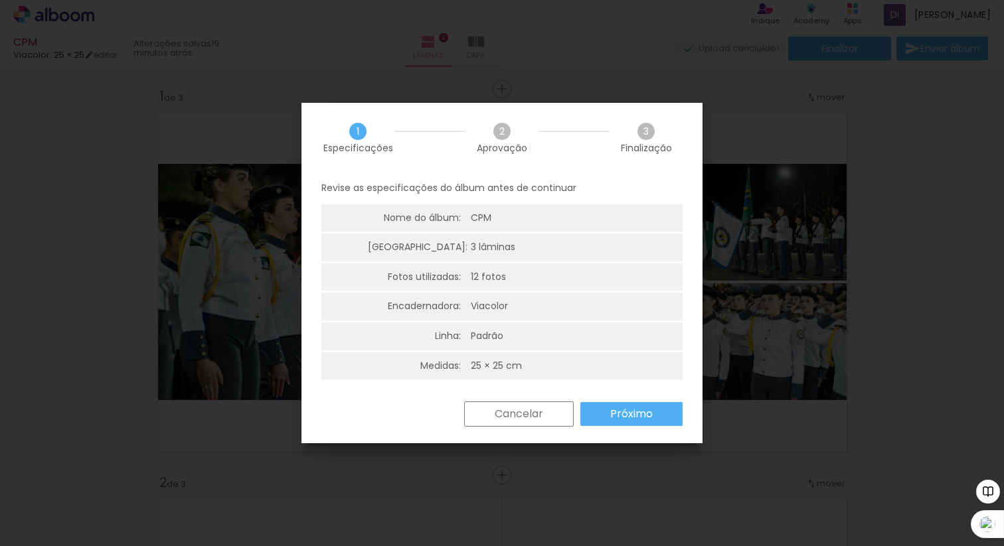
click at [524, 421] on paper-button "Cancelar" at bounding box center [519, 414] width 110 height 25
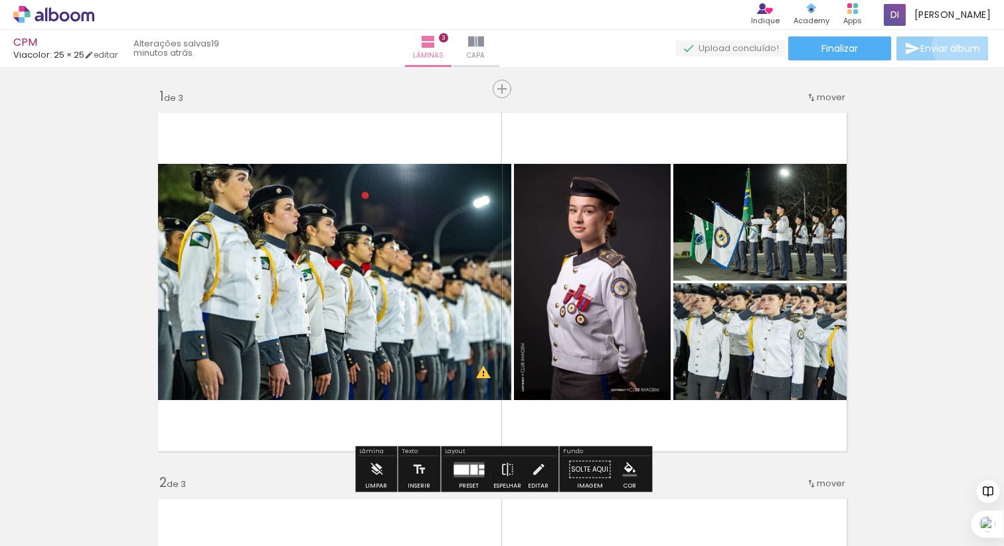
click at [957, 46] on span "Enviar álbum" at bounding box center [950, 48] width 60 height 9
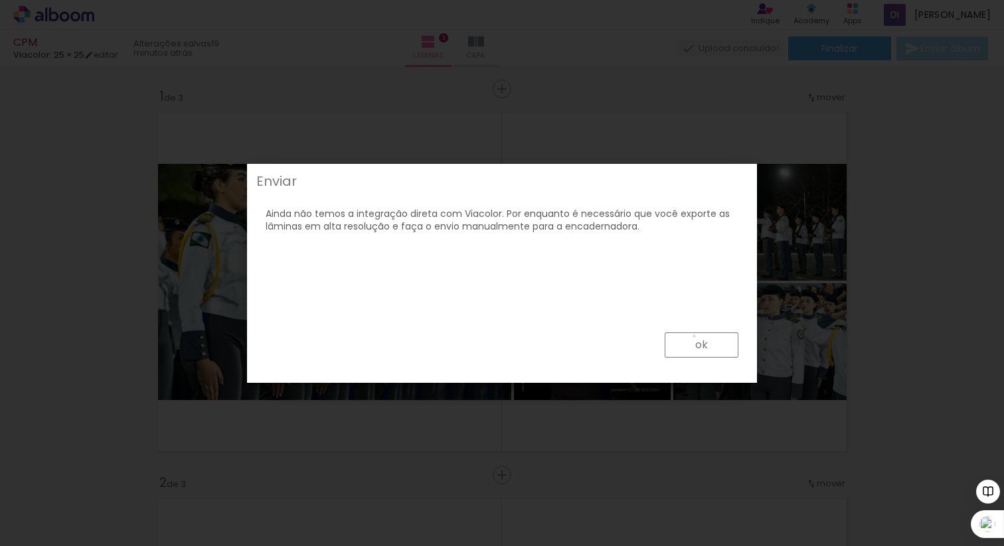
click at [694, 337] on paper-button "ok" at bounding box center [701, 345] width 74 height 25
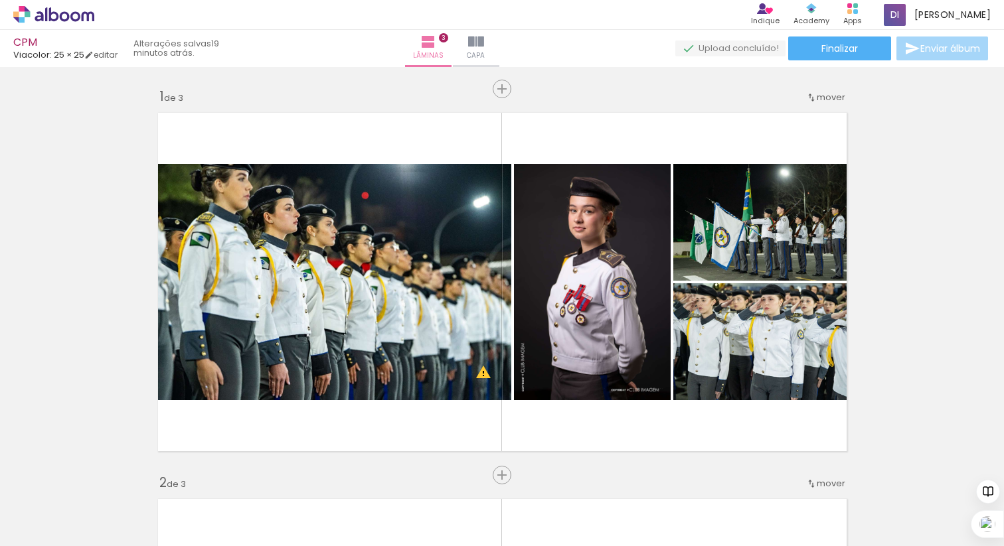
click at [37, 37] on div "CPM" at bounding box center [65, 43] width 104 height 13
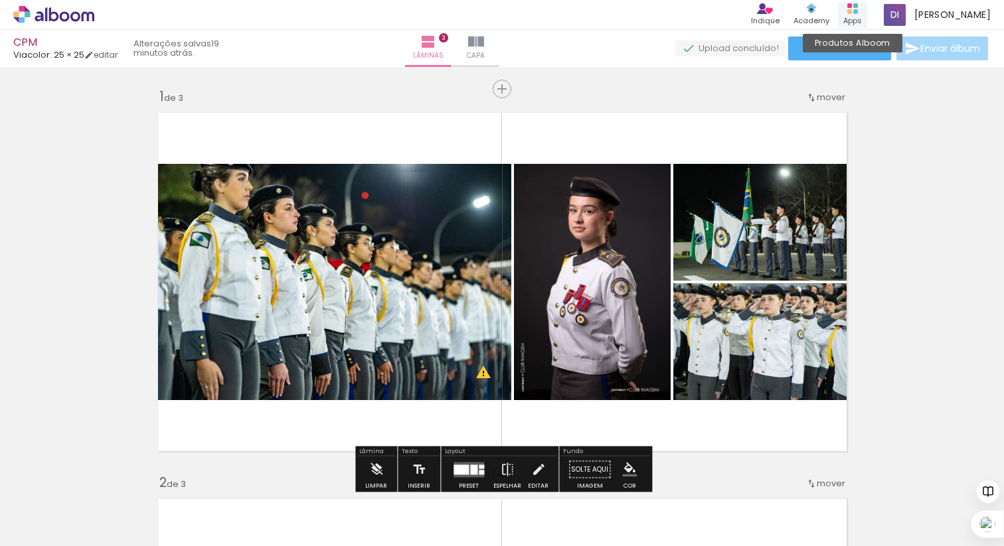
click at [849, 5] on div "Produtos Alboom Apps" at bounding box center [852, 14] width 29 height 27
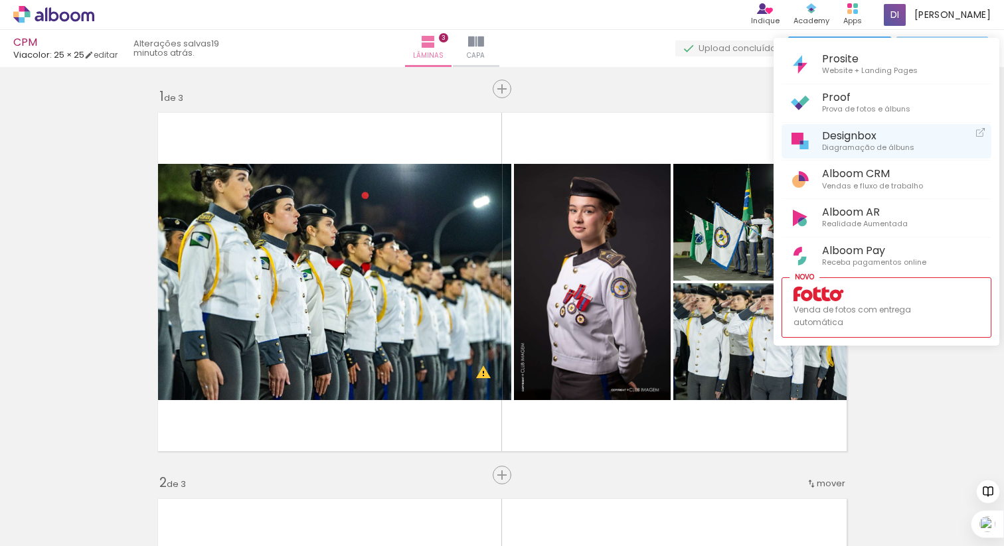
click at [842, 143] on span "Diagramação de álbuns" at bounding box center [868, 148] width 92 height 12
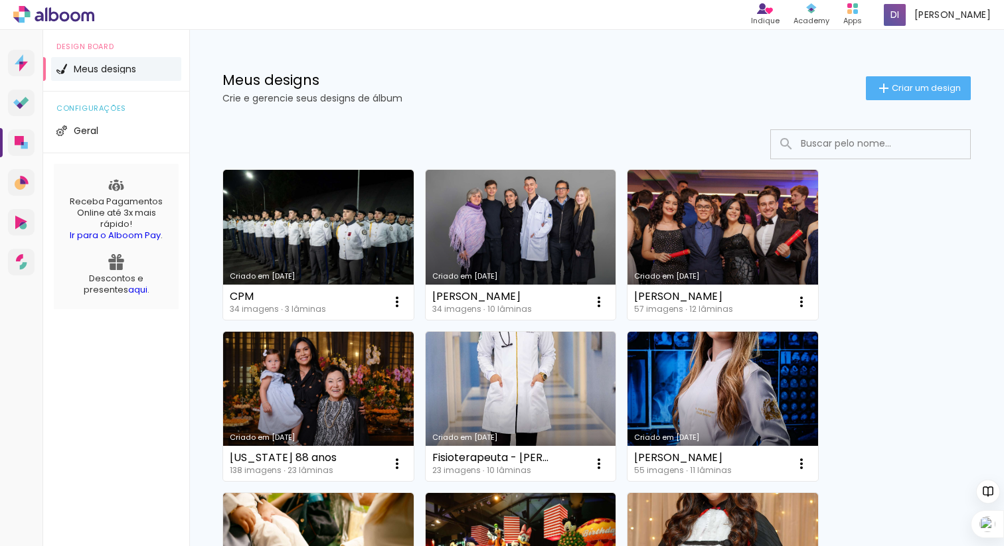
click at [946, 72] on div "Meus designs Crie e gerencie seus designs de álbum Criar um design" at bounding box center [596, 73] width 814 height 86
click at [929, 85] on span "Criar um design" at bounding box center [925, 88] width 69 height 9
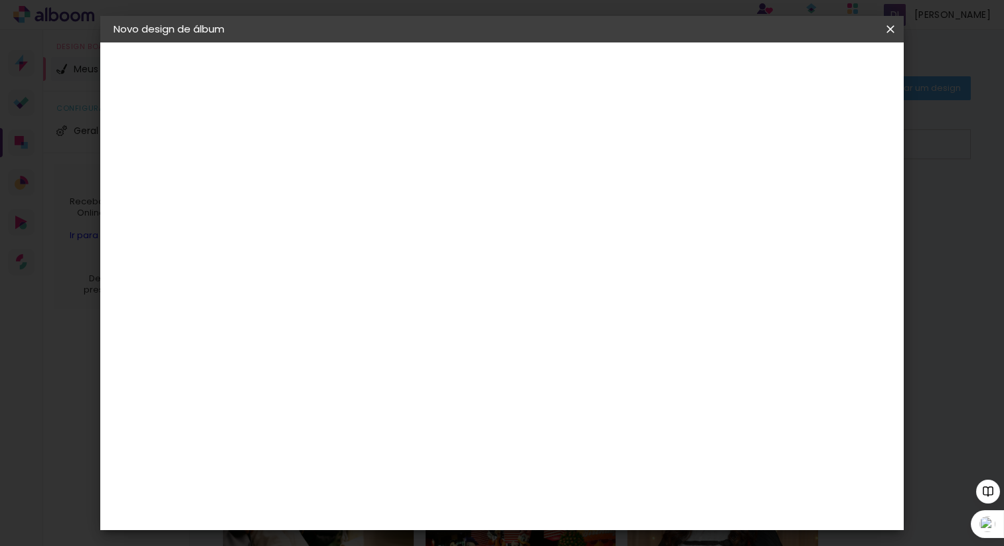
click at [331, 179] on input at bounding box center [331, 178] width 0 height 21
type input "CPM 2"
type paper-input "CPM 2"
click at [467, 76] on paper-button "Avançar" at bounding box center [434, 70] width 65 height 23
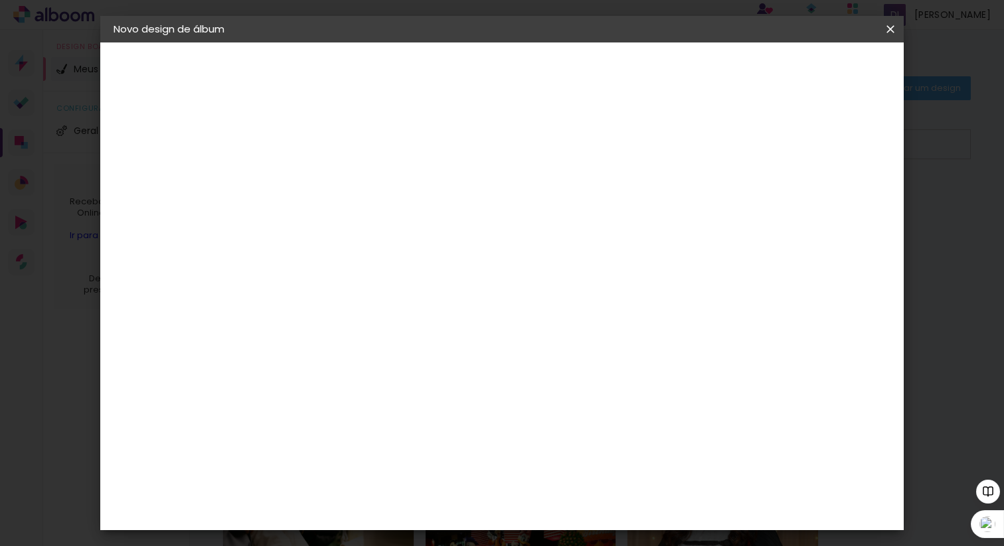
click at [579, 77] on paper-button "Avançar" at bounding box center [546, 70] width 65 height 23
click at [382, 221] on input "text" at bounding box center [357, 231] width 52 height 21
click at [403, 283] on div "Escolha o tamanho" at bounding box center [364, 303] width 77 height 62
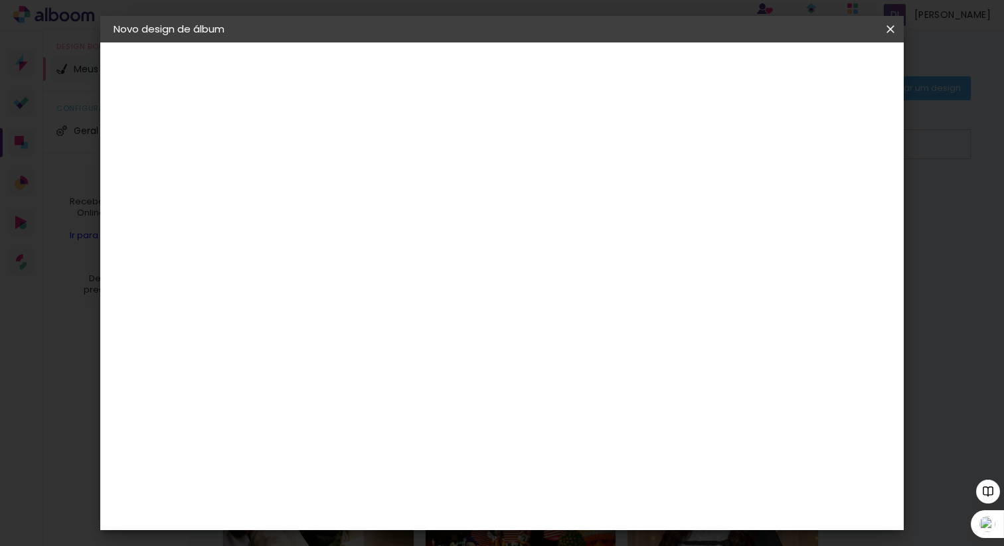
click at [403, 272] on div "Escolha o tamanho" at bounding box center [364, 303] width 77 height 62
click at [403, 277] on div "Escolha o tamanho" at bounding box center [364, 303] width 77 height 62
click at [403, 215] on paper-input-container "Linha" at bounding box center [364, 232] width 77 height 34
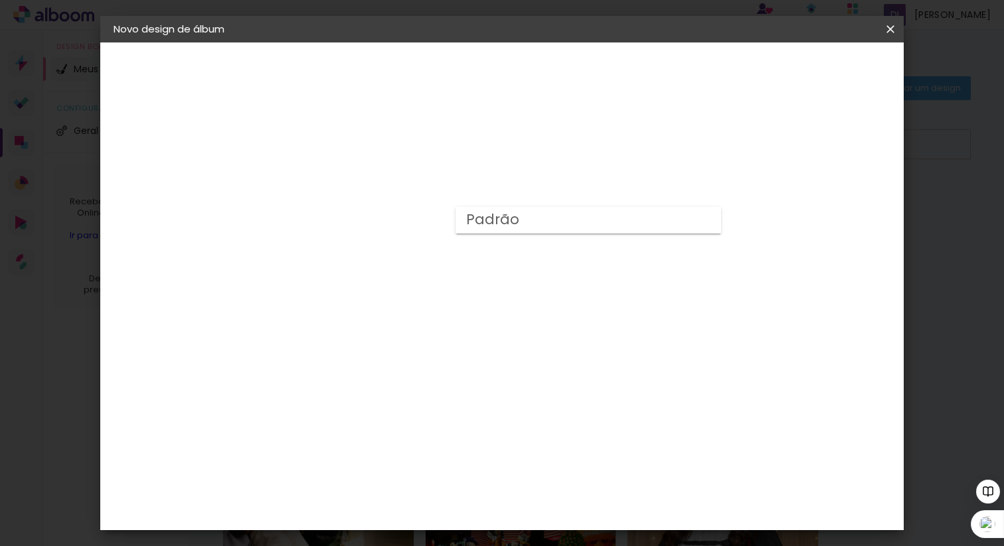
click at [517, 226] on paper-item "Padrão" at bounding box center [587, 220] width 265 height 27
type input "Padrão"
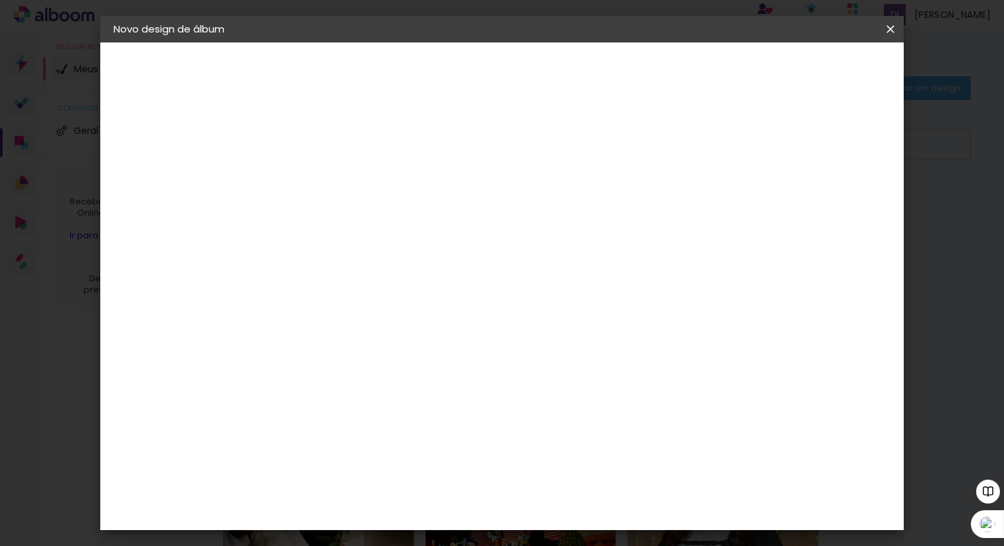
click at [420, 235] on span "30 × 20" at bounding box center [389, 252] width 62 height 35
click at [547, 80] on paper-button "Avançar" at bounding box center [514, 70] width 65 height 23
click at [830, 80] on paper-button "Iniciar design" at bounding box center [786, 70] width 87 height 23
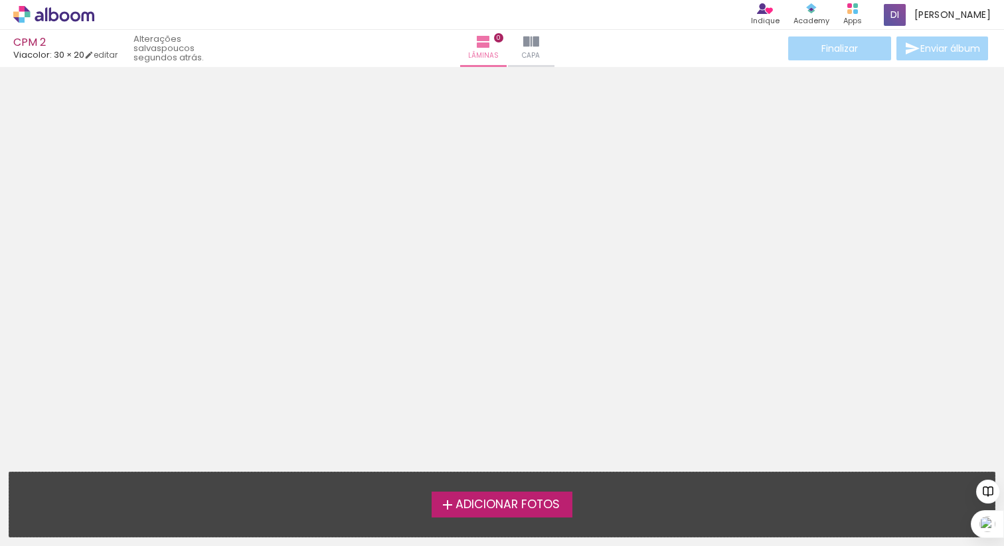
click at [475, 510] on span "Adicionar Fotos" at bounding box center [507, 505] width 104 height 12
click at [0, 0] on input "file" at bounding box center [0, 0] width 0 height 0
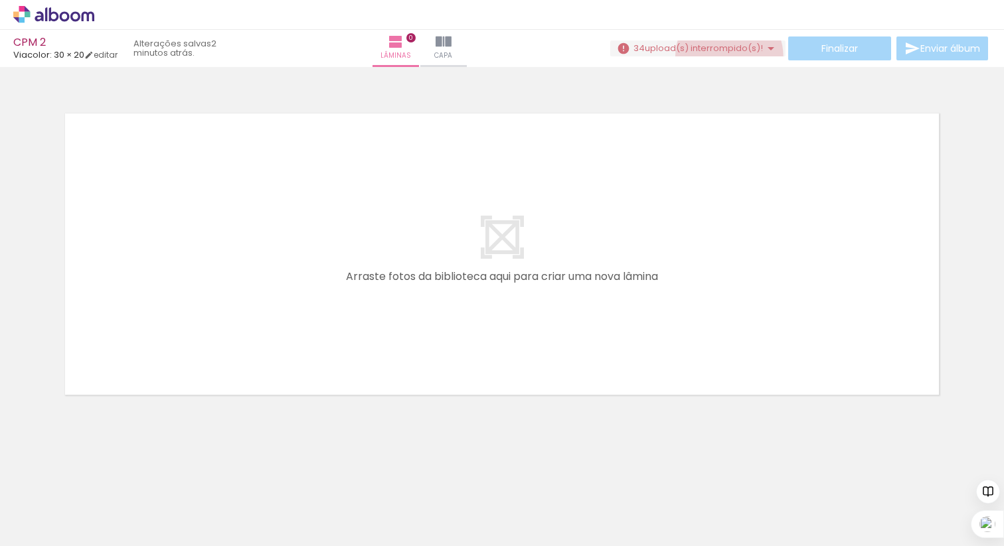
click at [724, 56] on paper-button "34 upload(s) interrompido(s)! 0,00%" at bounding box center [697, 48] width 175 height 16
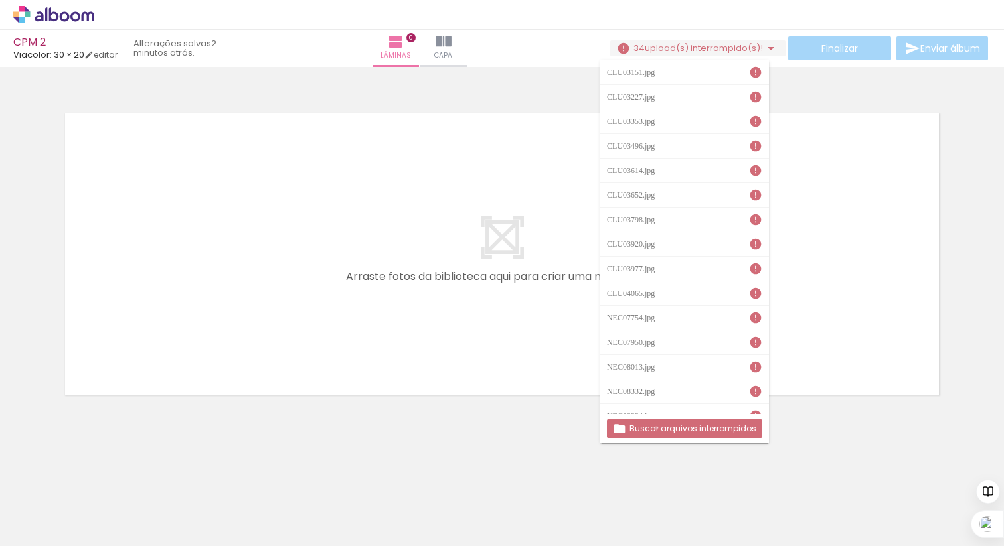
click at [0, 0] on slot "Buscar arquivos interrompidos" at bounding box center [0, 0] width 0 height 0
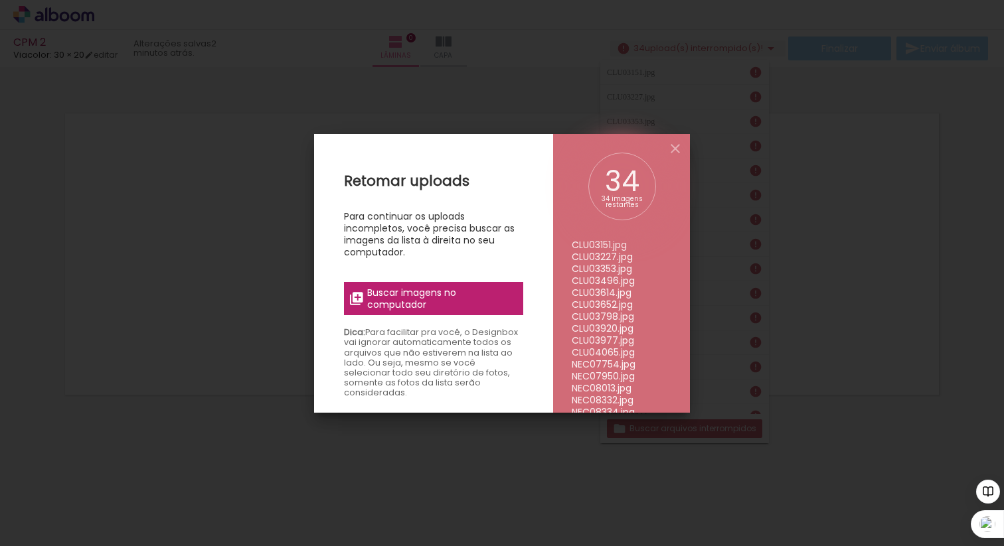
click at [464, 303] on span "Buscar imagens no computador" at bounding box center [441, 299] width 148 height 24
click at [0, 0] on input "file" at bounding box center [0, 0] width 0 height 0
click at [443, 298] on span "Buscar imagens no computador" at bounding box center [441, 299] width 148 height 24
click at [0, 0] on input "file" at bounding box center [0, 0] width 0 height 0
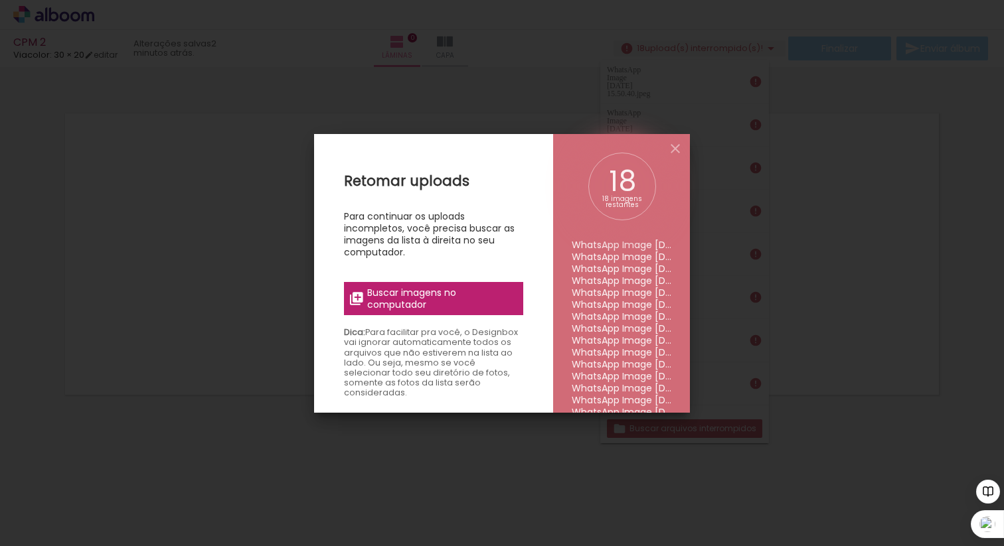
click at [459, 309] on span "Buscar imagens no computador" at bounding box center [441, 299] width 148 height 24
click at [0, 0] on input "file" at bounding box center [0, 0] width 0 height 0
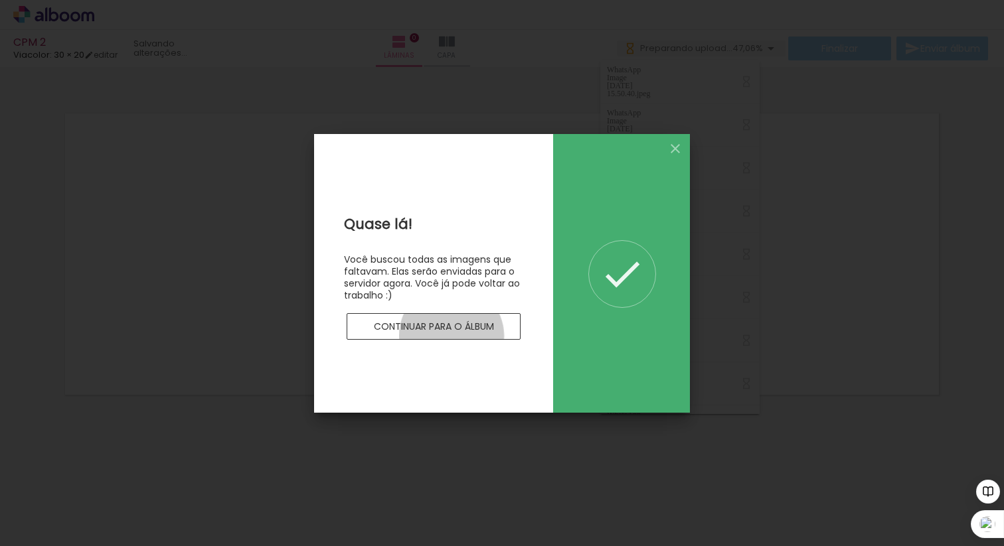
click at [451, 336] on paper-button "Continuar para o álbum" at bounding box center [433, 326] width 174 height 27
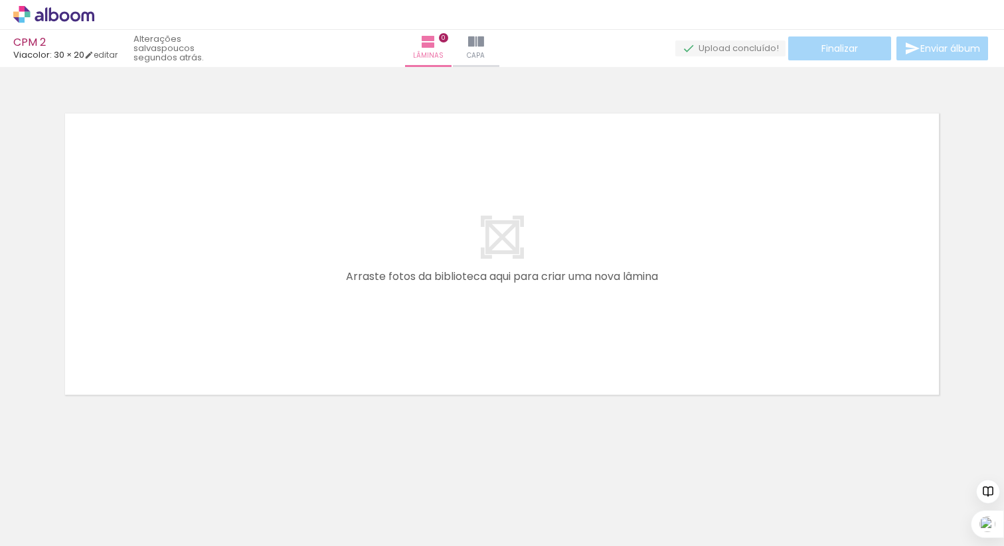
scroll to position [0, 895]
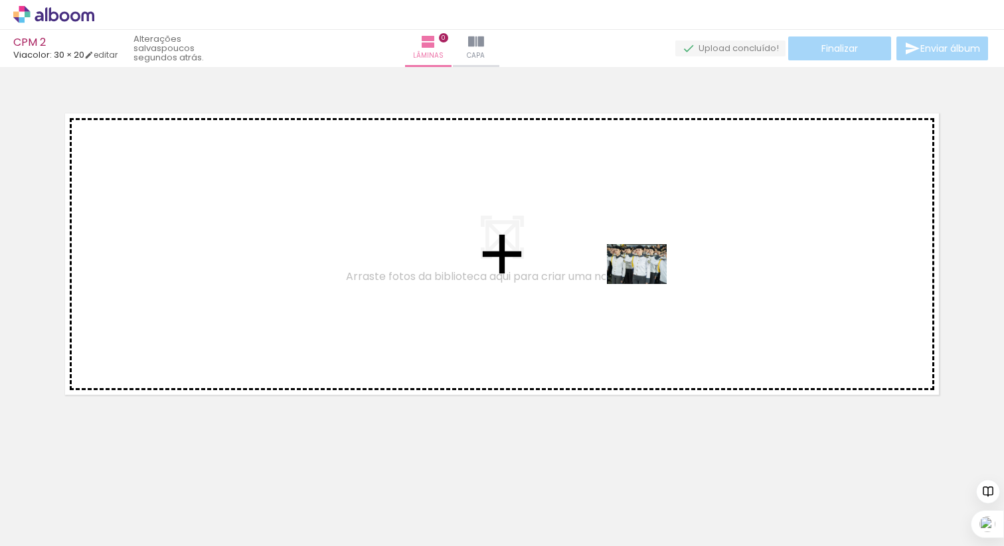
drag, startPoint x: 731, startPoint y: 502, endPoint x: 646, endPoint y: 284, distance: 233.7
click at [646, 284] on quentale-workspace at bounding box center [502, 273] width 1004 height 546
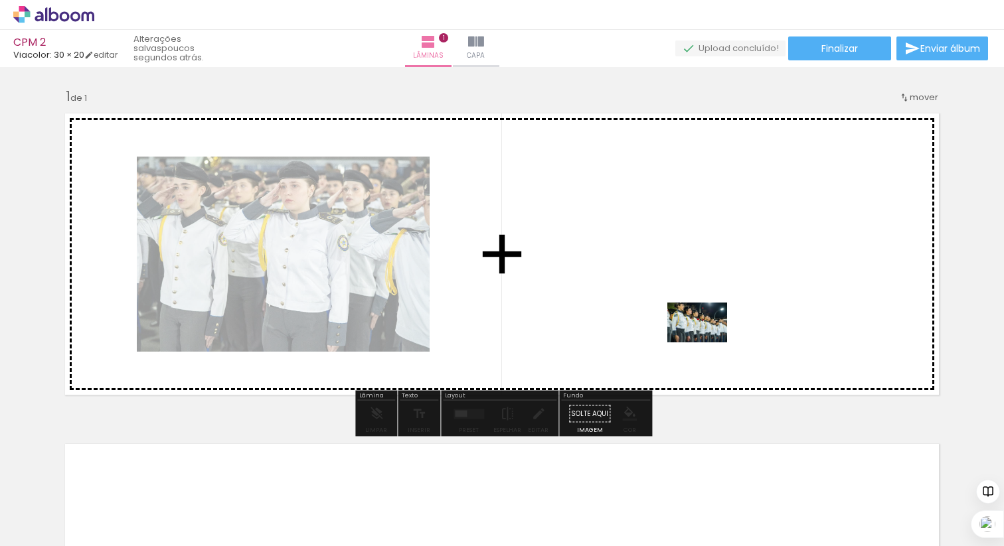
drag, startPoint x: 802, startPoint y: 508, endPoint x: 707, endPoint y: 342, distance: 190.6
click at [707, 342] on quentale-workspace at bounding box center [502, 273] width 1004 height 546
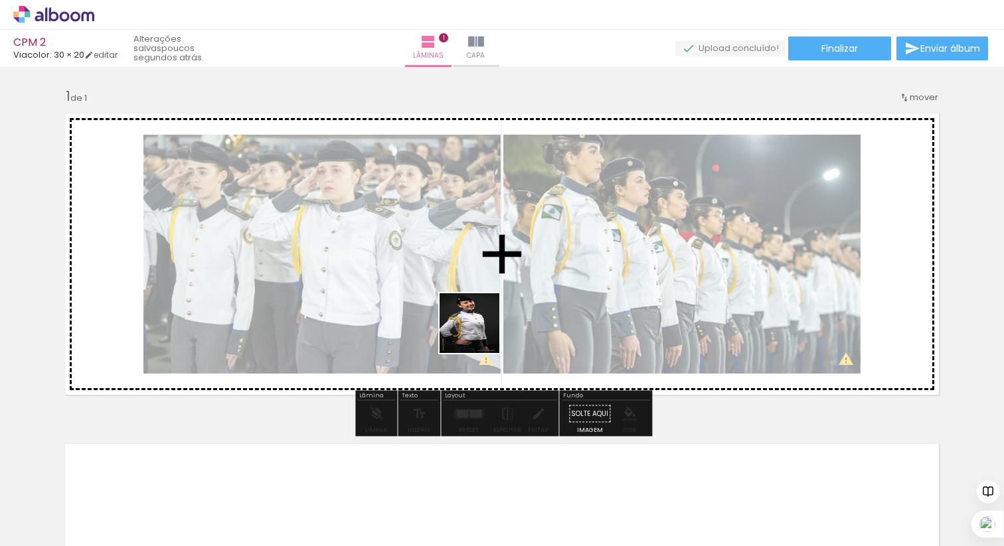
drag, startPoint x: 286, startPoint y: 504, endPoint x: 493, endPoint y: 323, distance: 275.2
click at [493, 323] on quentale-workspace at bounding box center [502, 273] width 1004 height 546
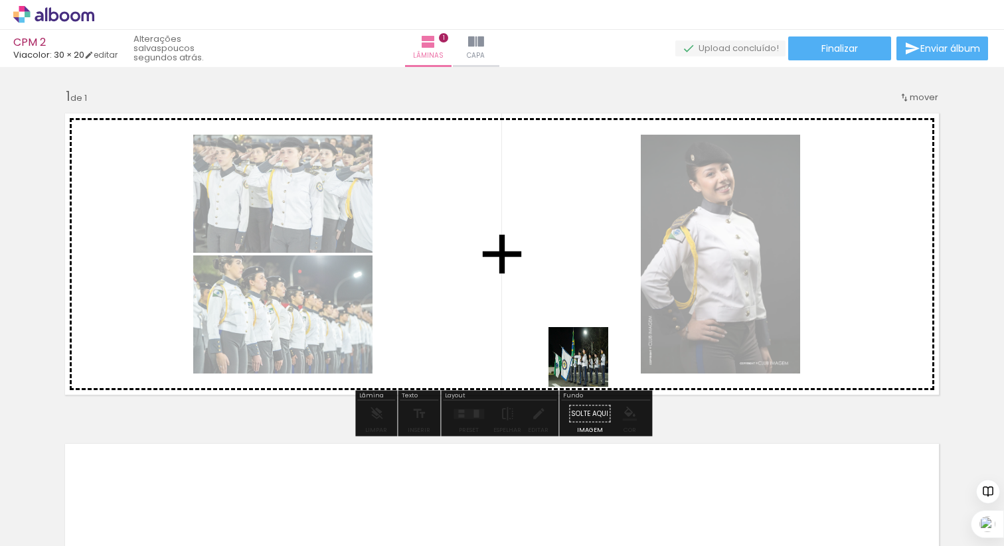
drag, startPoint x: 581, startPoint y: 508, endPoint x: 587, endPoint y: 354, distance: 153.4
click at [587, 354] on quentale-workspace at bounding box center [502, 273] width 1004 height 546
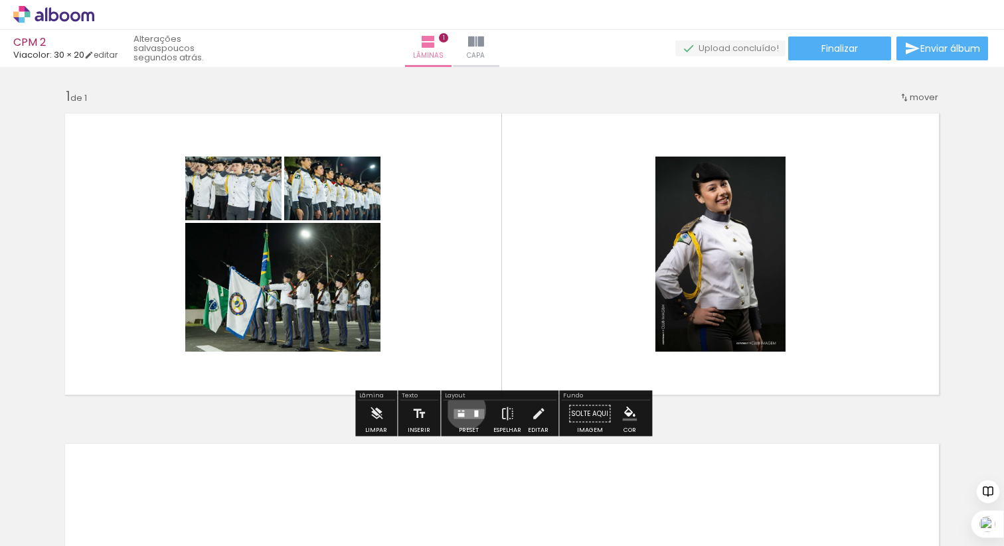
click at [463, 410] on quentale-layouter at bounding box center [468, 414] width 31 height 10
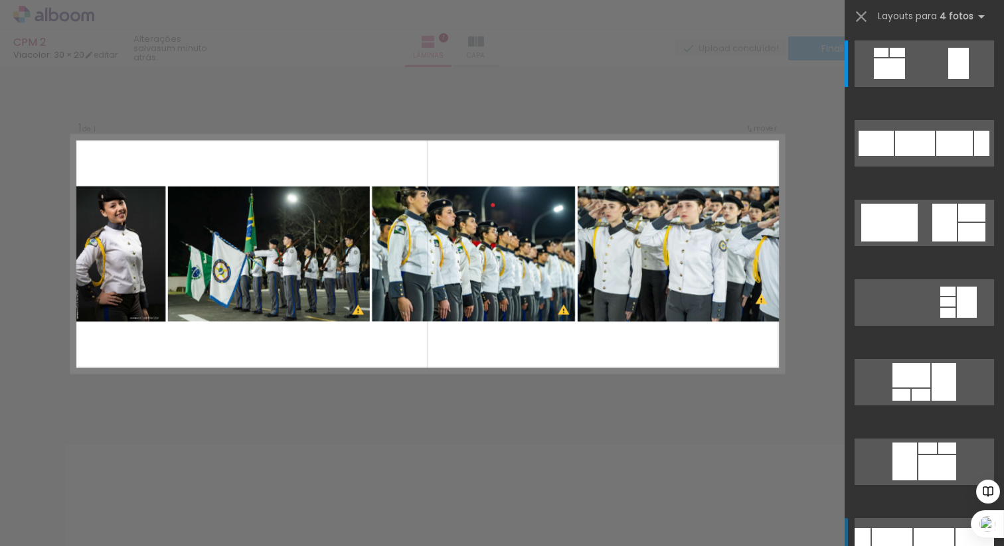
click at [905, 79] on div at bounding box center [888, 68] width 31 height 21
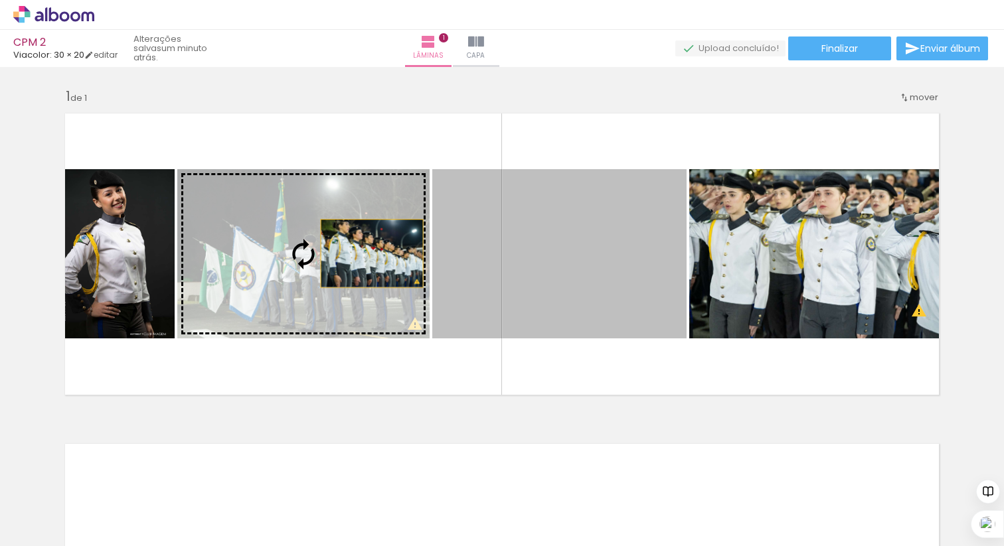
drag, startPoint x: 599, startPoint y: 234, endPoint x: 372, endPoint y: 254, distance: 228.5
click at [0, 0] on slot at bounding box center [0, 0] width 0 height 0
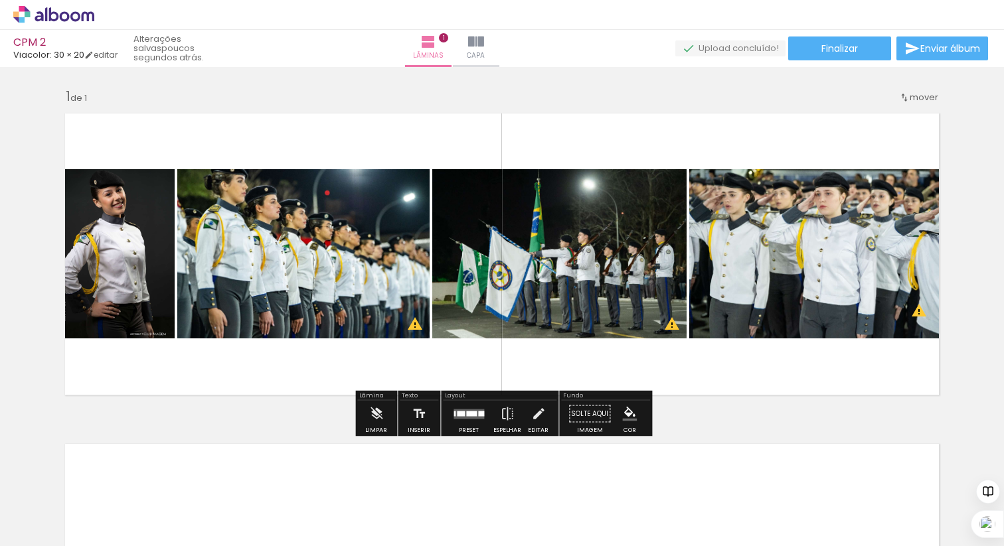
click at [460, 412] on div at bounding box center [461, 413] width 8 height 5
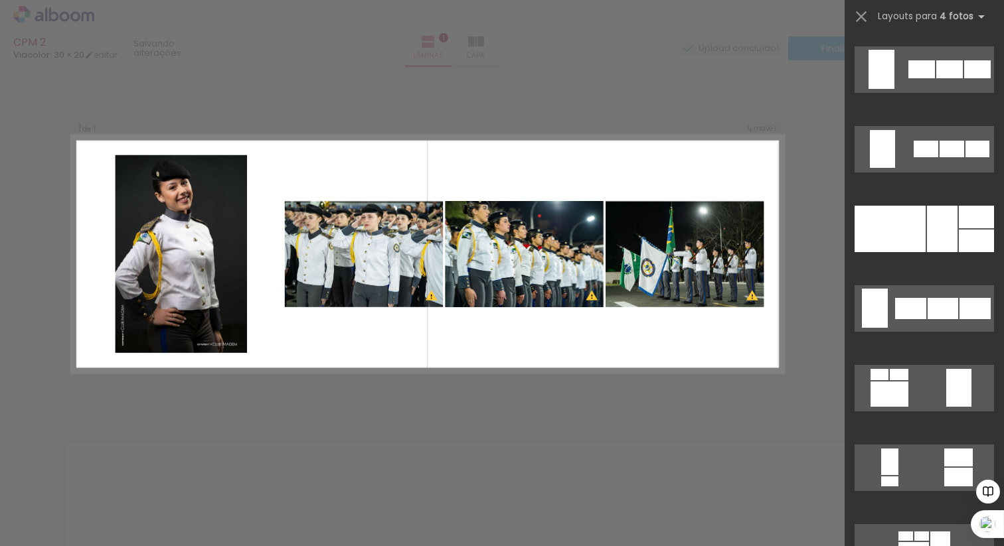
scroll to position [807, 0]
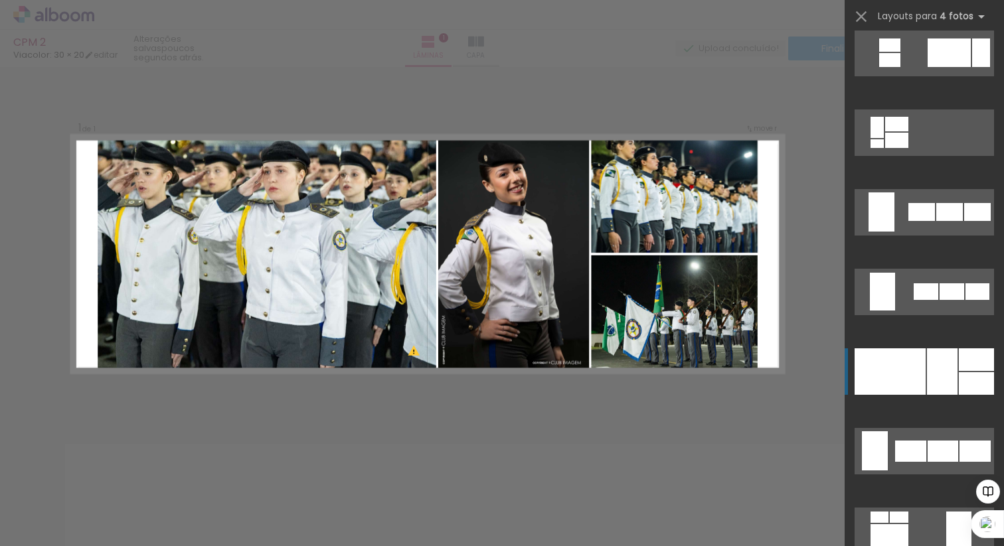
click at [921, 372] on div at bounding box center [889, 371] width 71 height 46
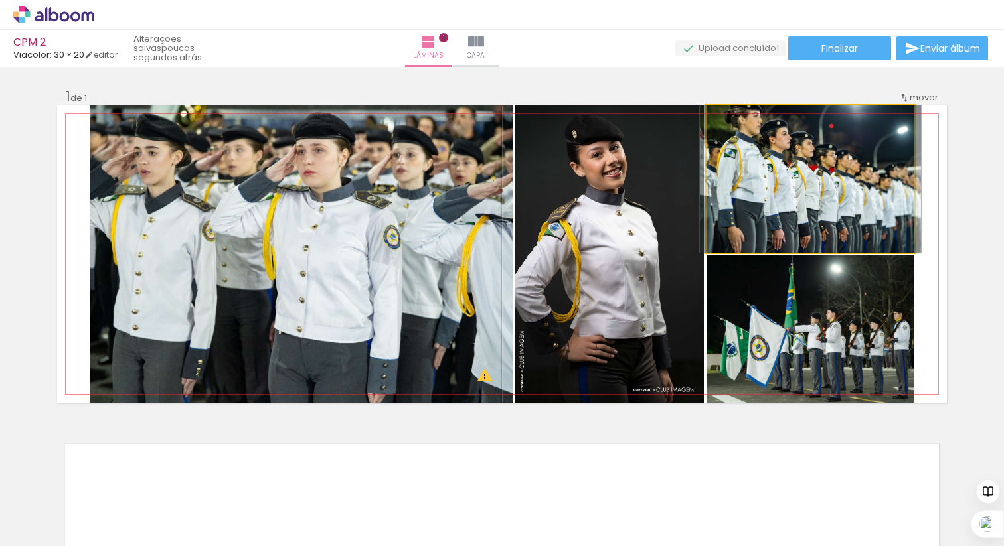
click at [828, 185] on quentale-photo at bounding box center [810, 179] width 208 height 147
drag, startPoint x: 828, startPoint y: 185, endPoint x: 828, endPoint y: 196, distance: 10.6
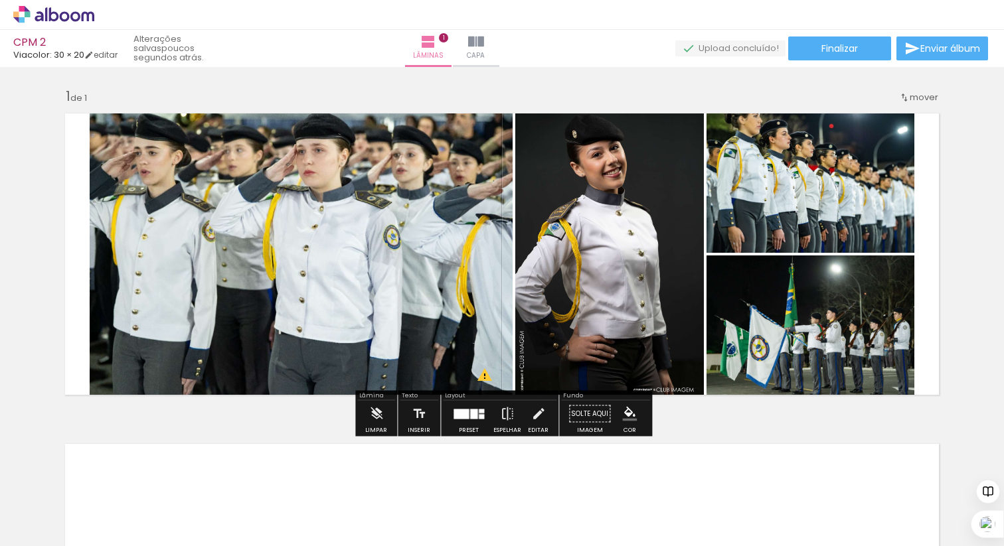
click at [463, 411] on div at bounding box center [460, 414] width 15 height 10
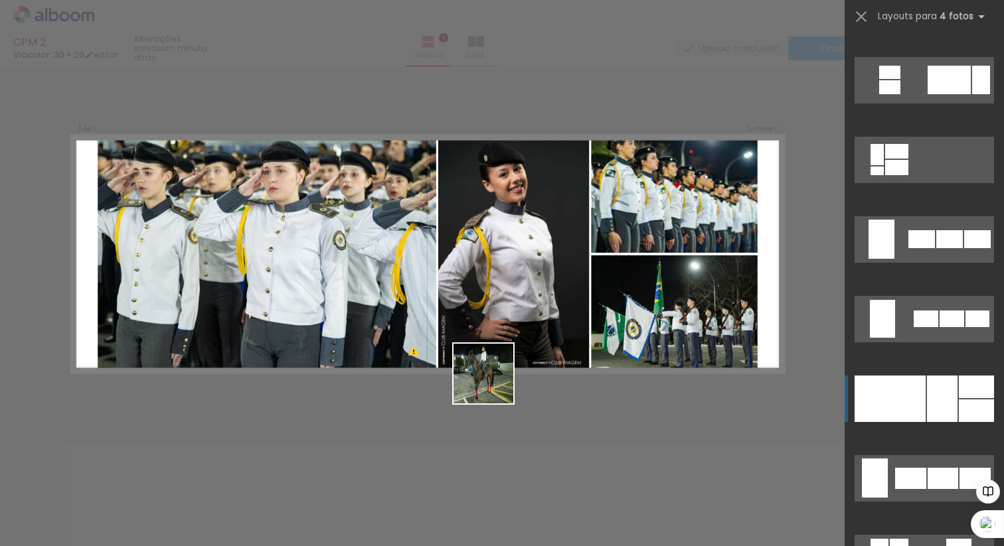
scroll to position [1115, 0]
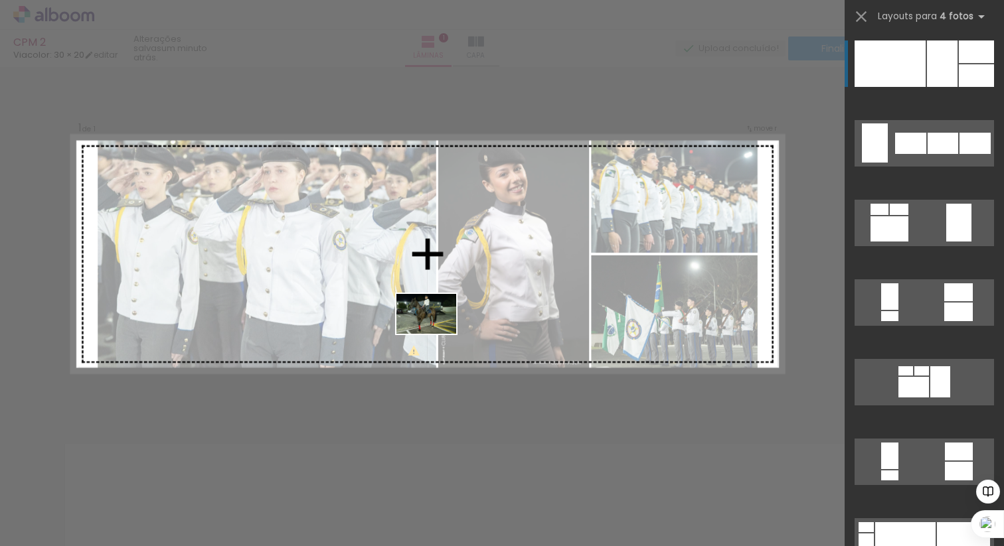
drag, startPoint x: 506, startPoint y: 500, endPoint x: 436, endPoint y: 334, distance: 180.8
click at [436, 334] on quentale-workspace at bounding box center [502, 273] width 1004 height 546
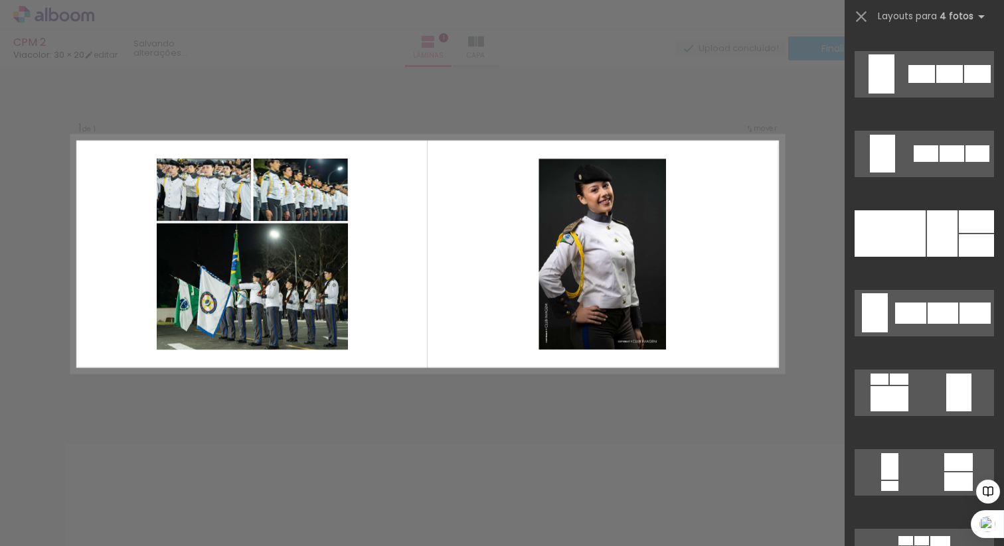
scroll to position [891, 0]
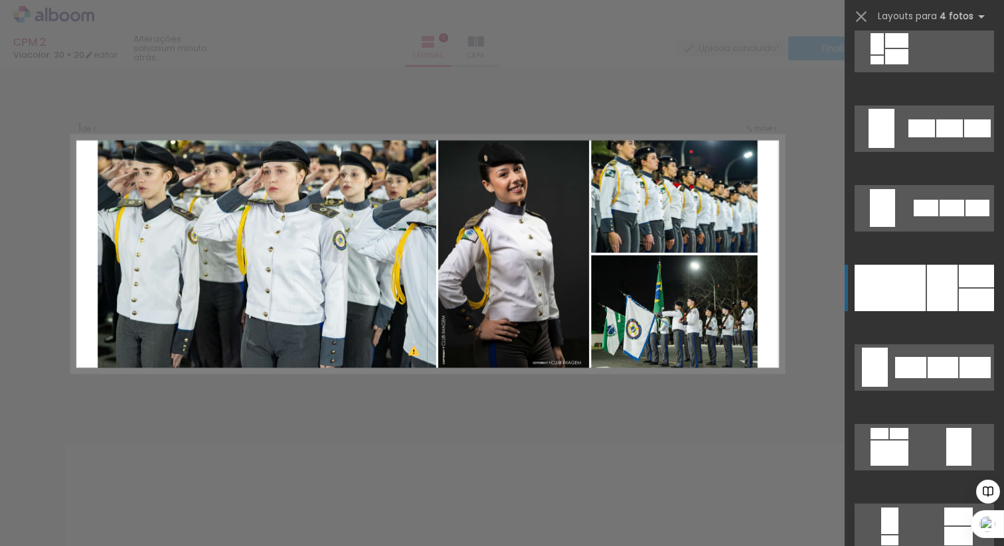
click at [920, 288] on div at bounding box center [889, 288] width 71 height 46
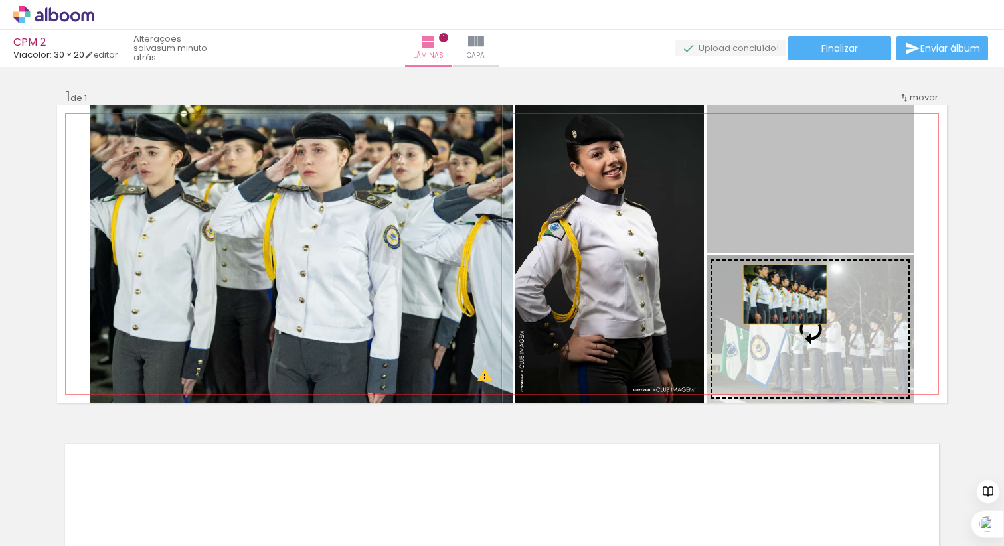
drag, startPoint x: 766, startPoint y: 182, endPoint x: 785, endPoint y: 295, distance: 114.4
click at [0, 0] on slot at bounding box center [0, 0] width 0 height 0
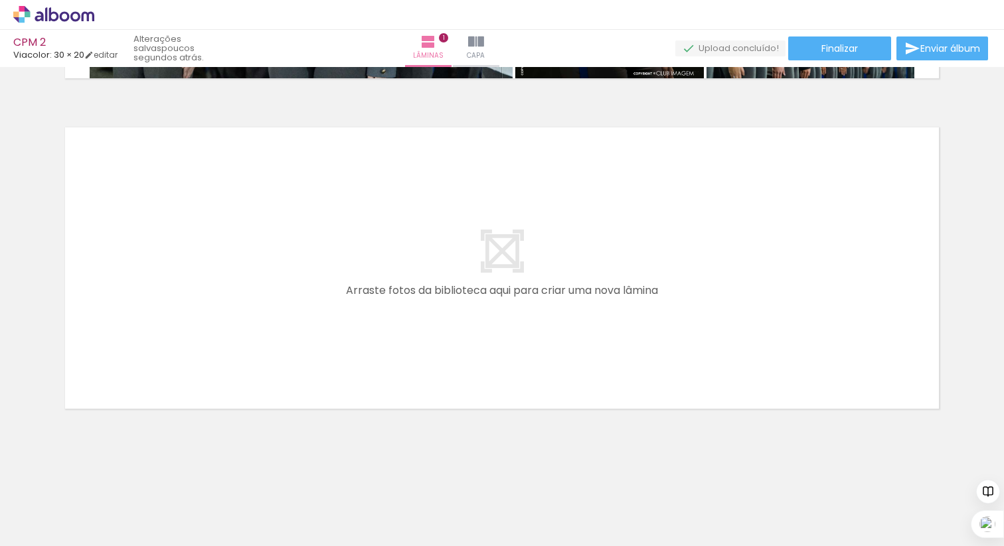
scroll to position [0, 1600]
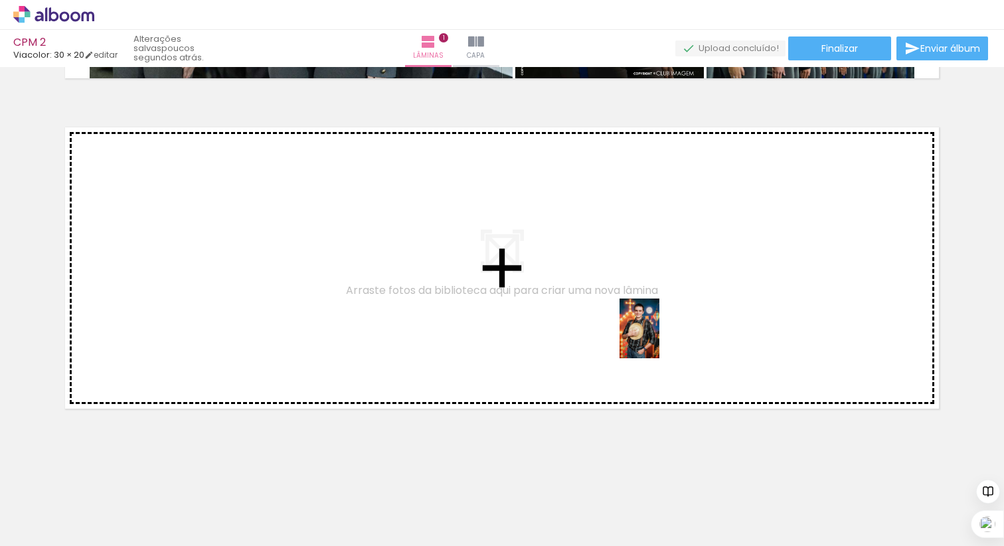
drag, startPoint x: 623, startPoint y: 504, endPoint x: 659, endPoint y: 339, distance: 169.3
click at [659, 339] on quentale-workspace at bounding box center [502, 273] width 1004 height 546
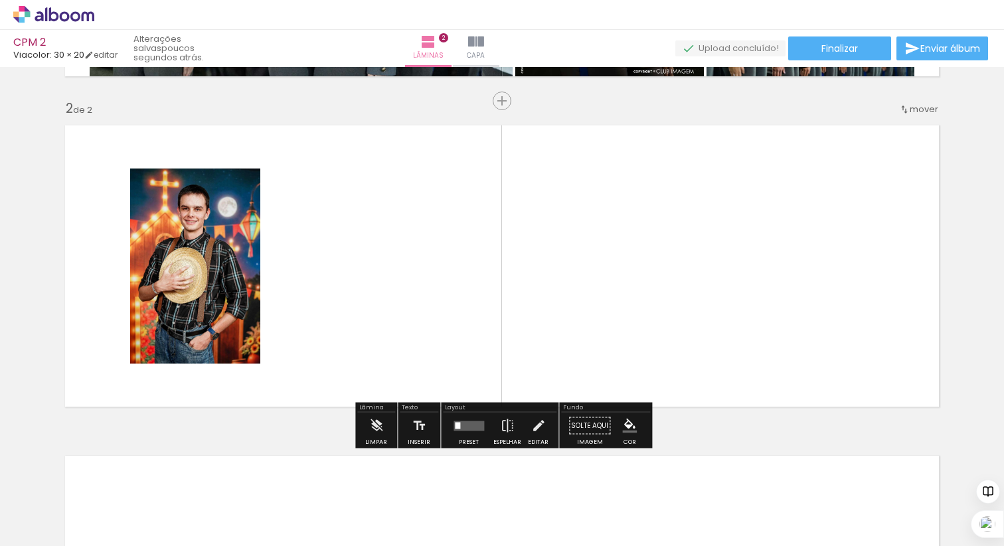
scroll to position [319, 0]
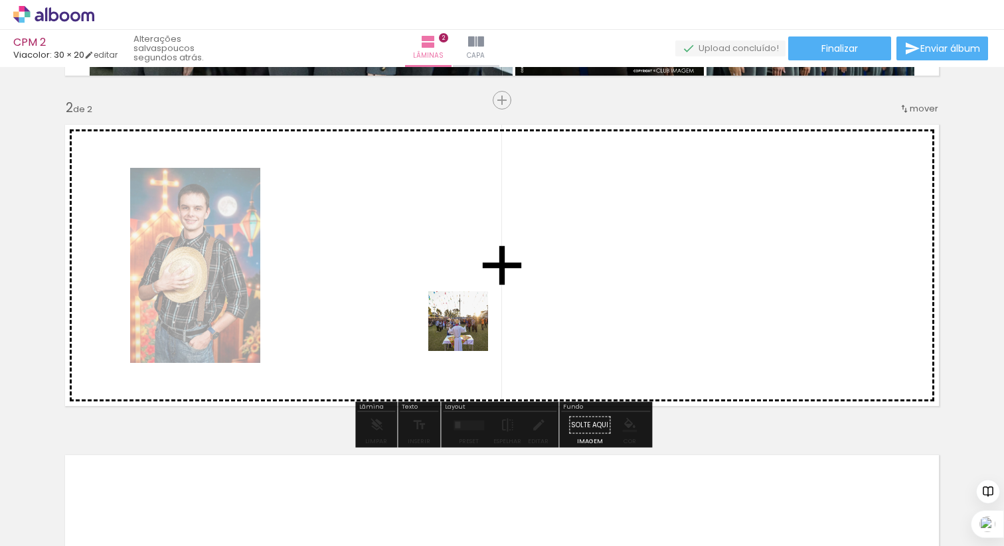
drag, startPoint x: 475, startPoint y: 496, endPoint x: 466, endPoint y: 309, distance: 187.4
click at [466, 309] on quentale-workspace at bounding box center [502, 273] width 1004 height 546
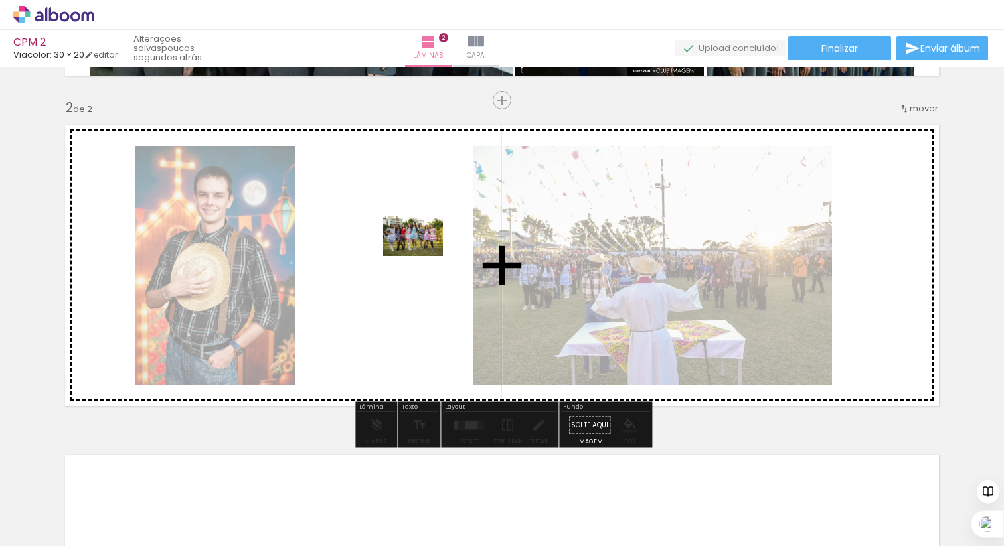
drag, startPoint x: 551, startPoint y: 502, endPoint x: 423, endPoint y: 256, distance: 277.6
click at [423, 256] on quentale-workspace at bounding box center [502, 273] width 1004 height 546
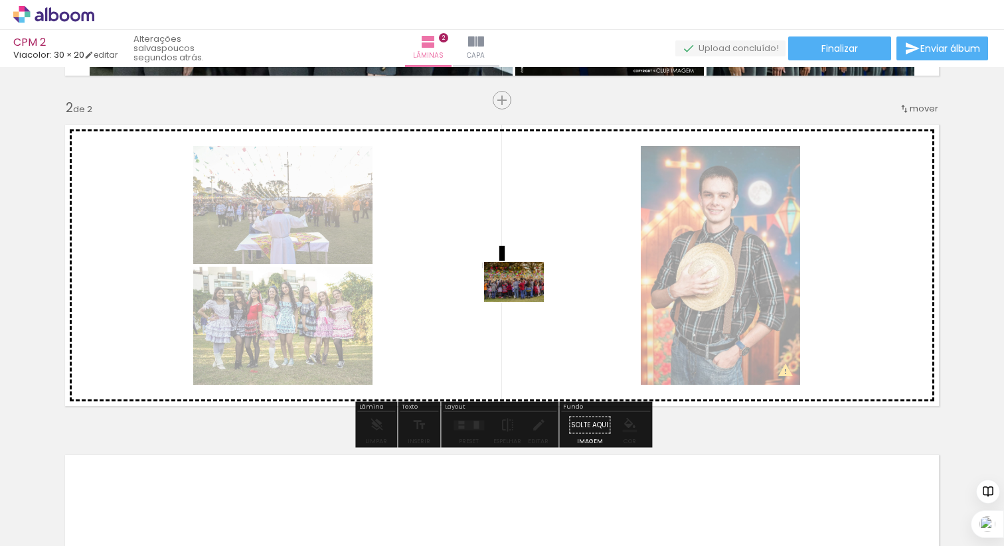
drag, startPoint x: 313, startPoint y: 507, endPoint x: 533, endPoint y: 296, distance: 305.1
click at [533, 296] on quentale-workspace at bounding box center [502, 273] width 1004 height 546
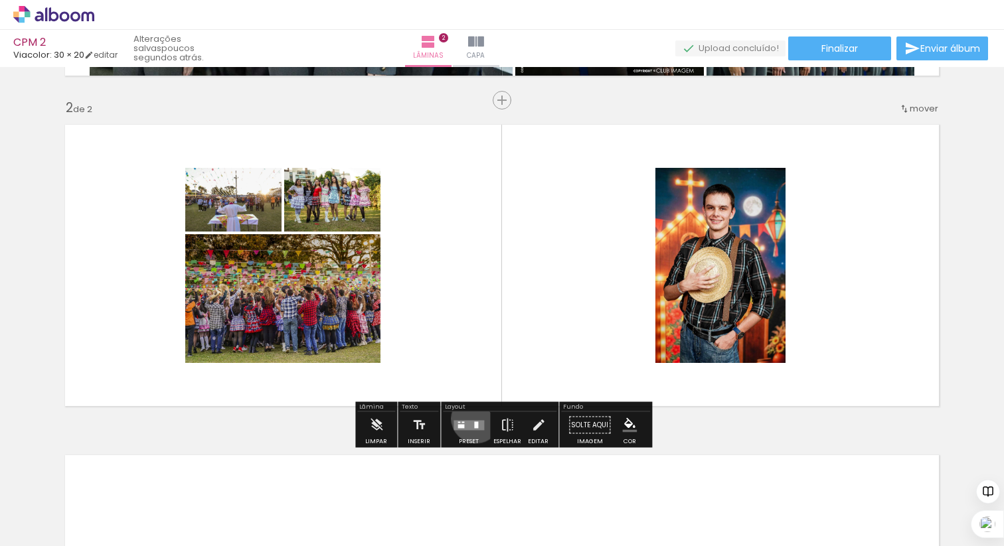
click at [473, 418] on div at bounding box center [469, 425] width 36 height 27
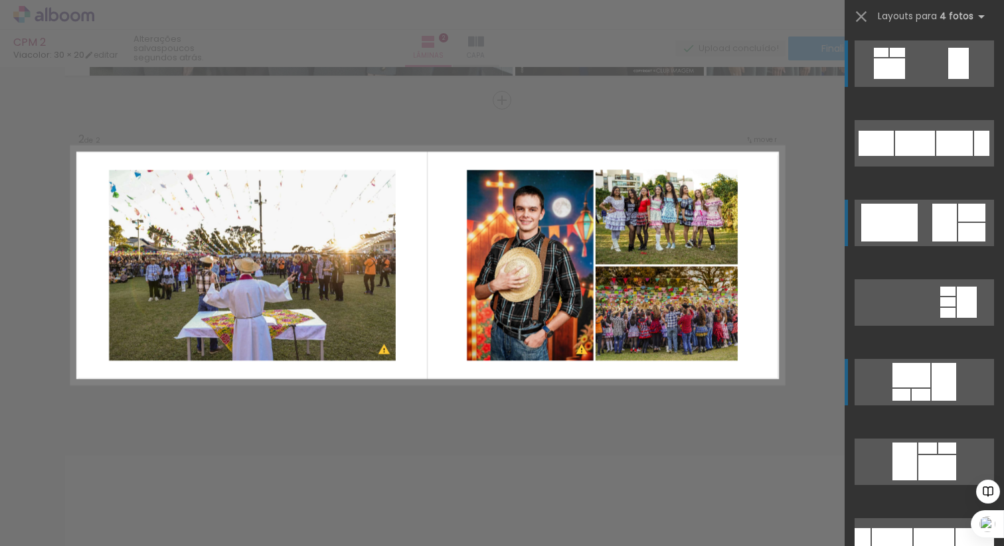
click at [929, 167] on quentale-layouter at bounding box center [923, 143] width 139 height 46
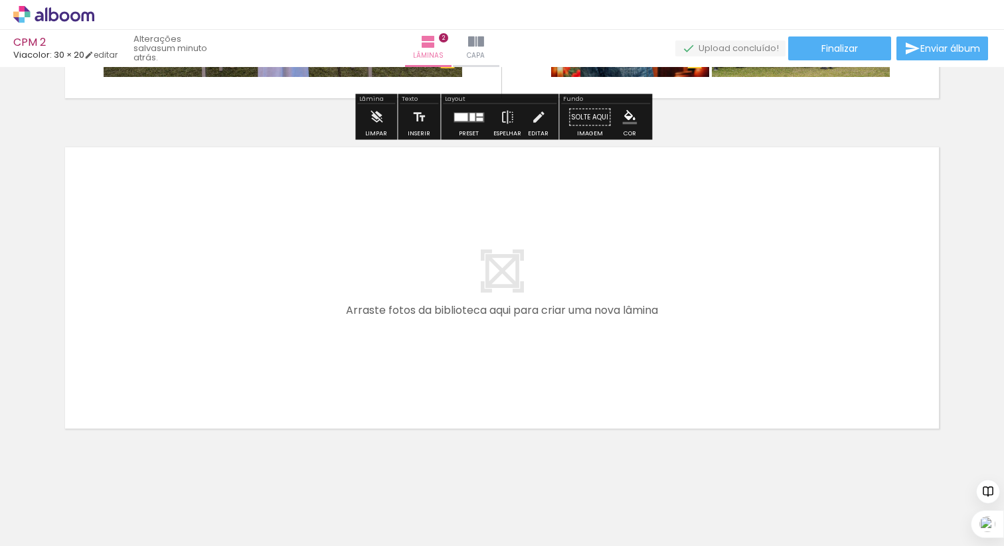
scroll to position [647, 0]
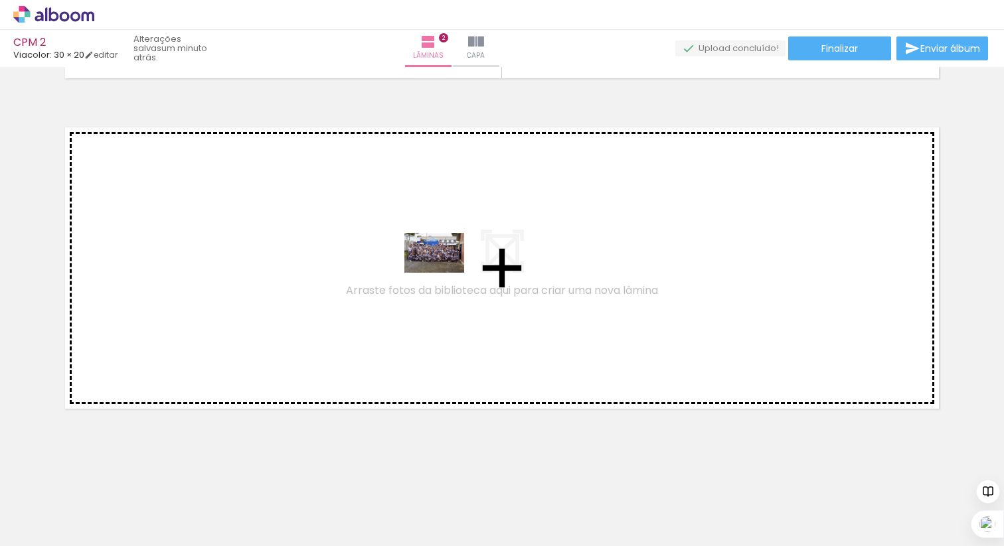
drag, startPoint x: 755, startPoint y: 504, endPoint x: 444, endPoint y: 273, distance: 388.0
click at [444, 273] on quentale-workspace at bounding box center [502, 273] width 1004 height 546
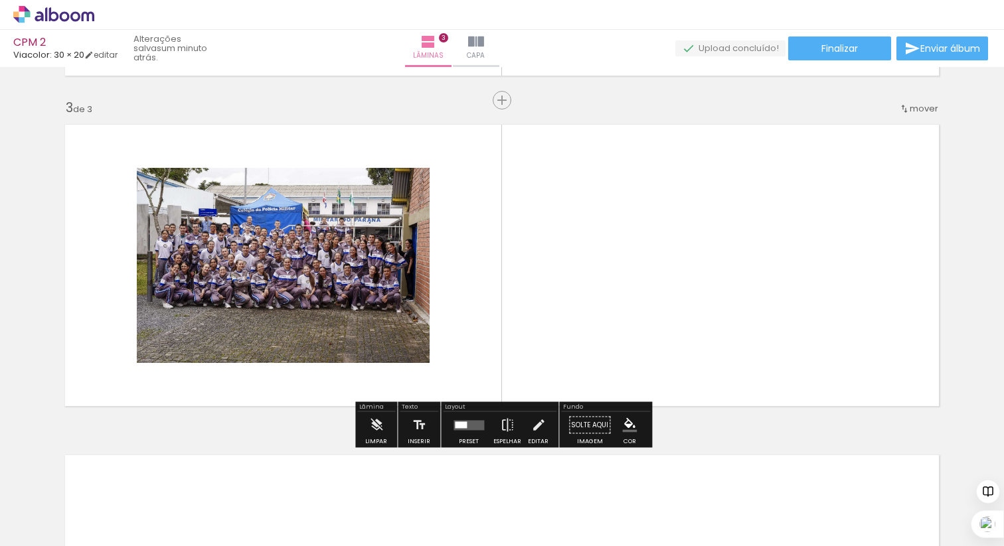
scroll to position [650, 0]
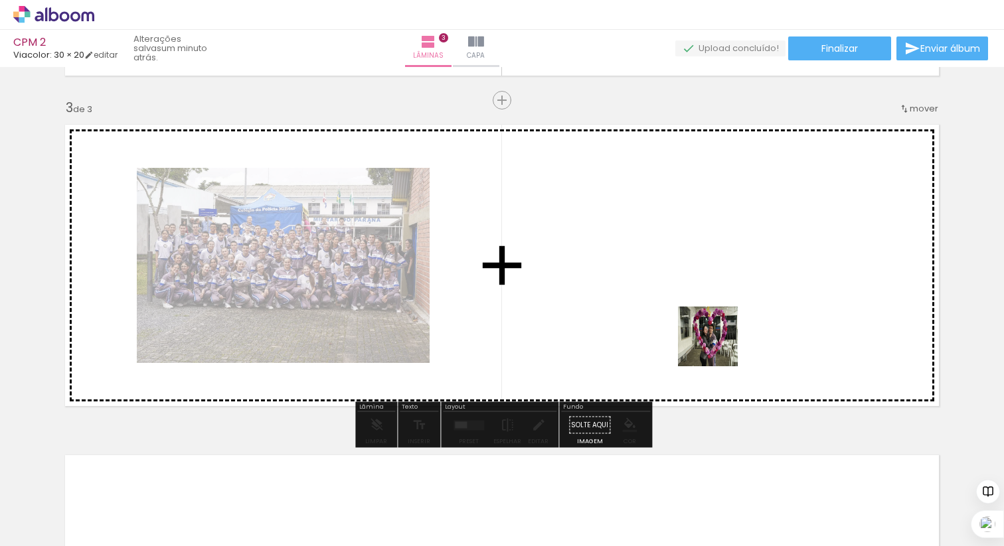
drag, startPoint x: 846, startPoint y: 512, endPoint x: 688, endPoint y: 304, distance: 261.1
click at [688, 304] on quentale-workspace at bounding box center [502, 273] width 1004 height 546
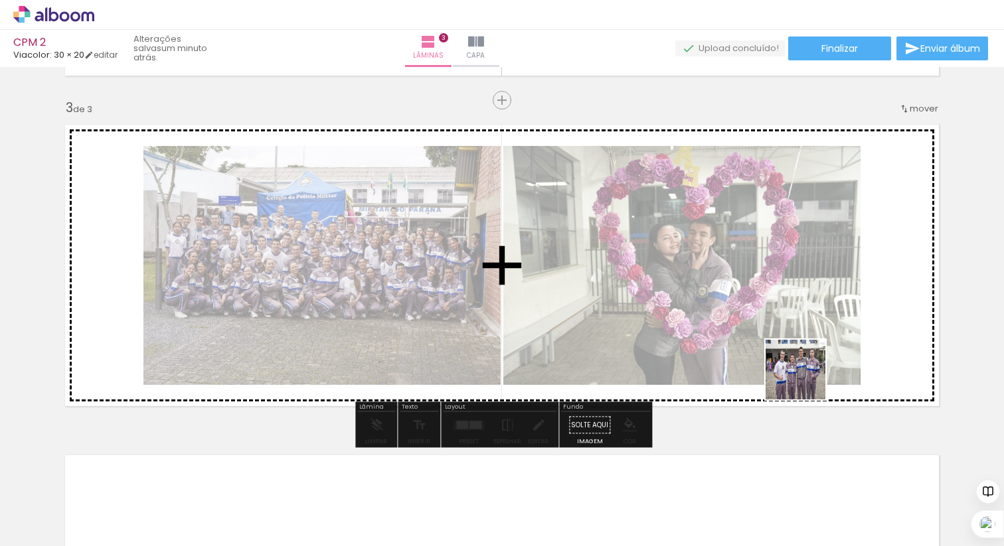
drag, startPoint x: 919, startPoint y: 519, endPoint x: 802, endPoint y: 375, distance: 185.5
click at [802, 375] on quentale-workspace at bounding box center [502, 273] width 1004 height 546
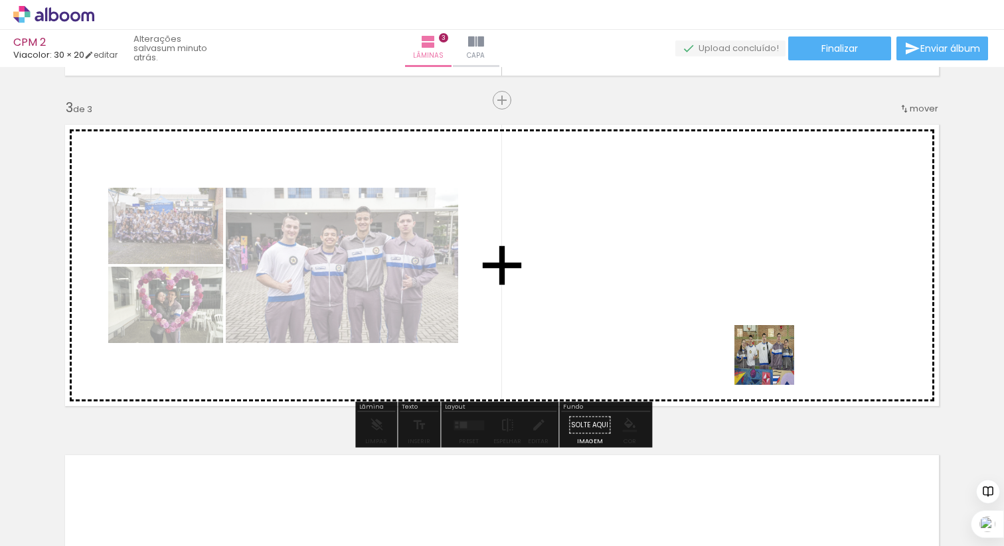
drag, startPoint x: 962, startPoint y: 502, endPoint x: 769, endPoint y: 358, distance: 240.4
click at [769, 358] on quentale-workspace at bounding box center [502, 273] width 1004 height 546
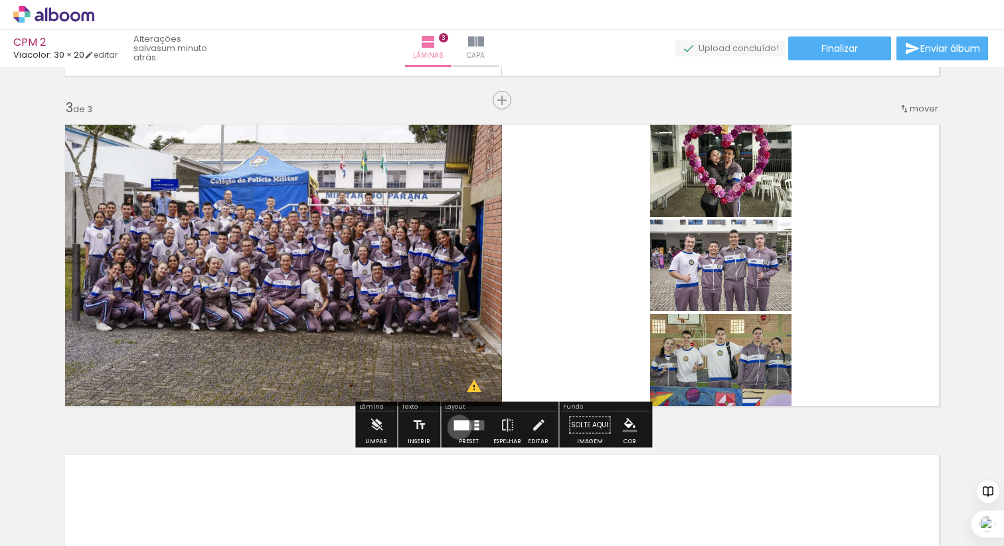
click at [456, 427] on div at bounding box center [460, 425] width 15 height 10
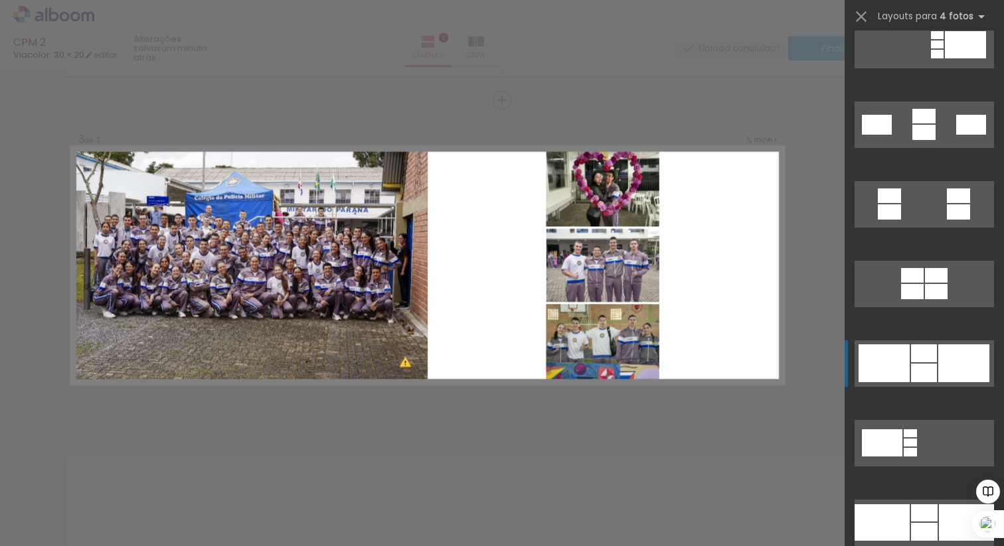
scroll to position [1460, 0]
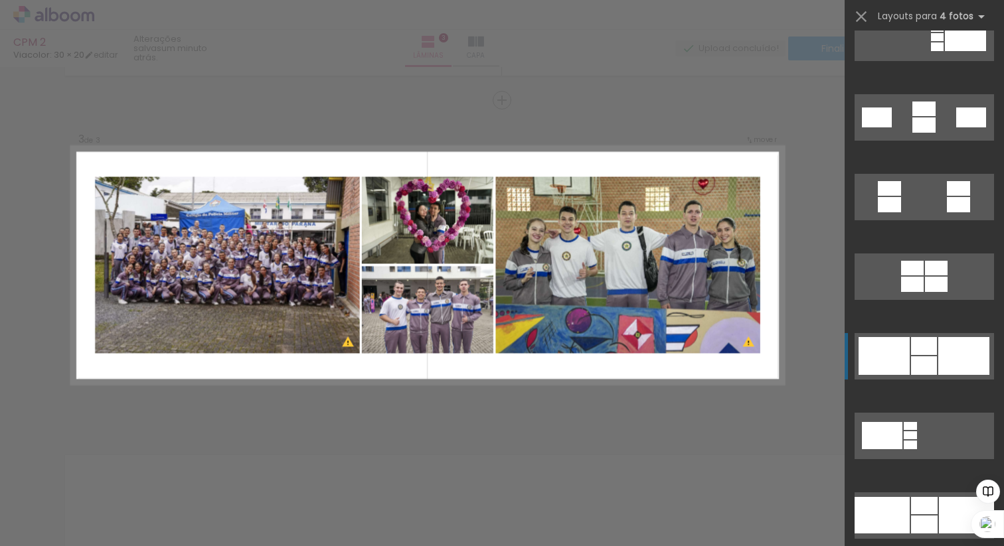
click at [937, 141] on quentale-layouter at bounding box center [923, 117] width 139 height 46
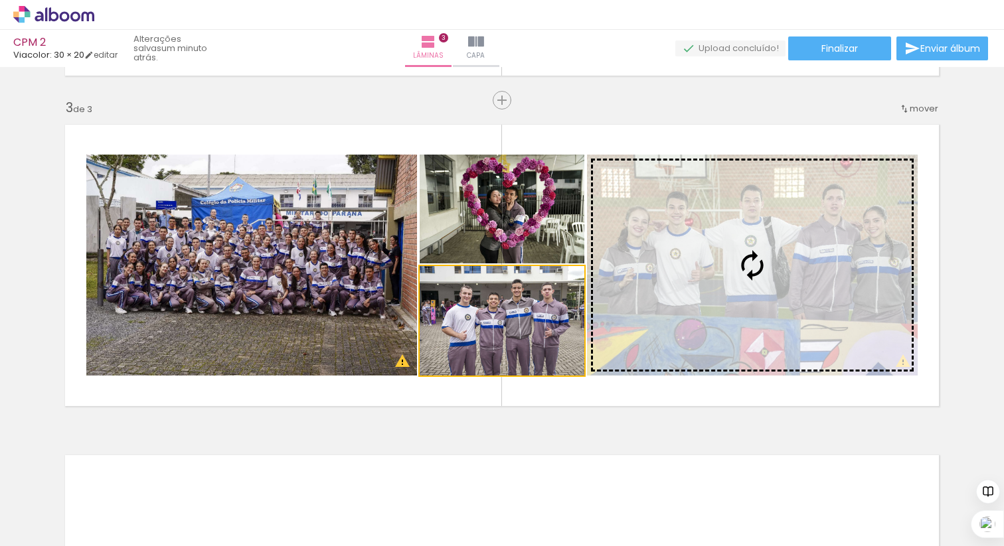
drag, startPoint x: 501, startPoint y: 328, endPoint x: 762, endPoint y: 307, distance: 261.7
click at [0, 0] on slot at bounding box center [0, 0] width 0 height 0
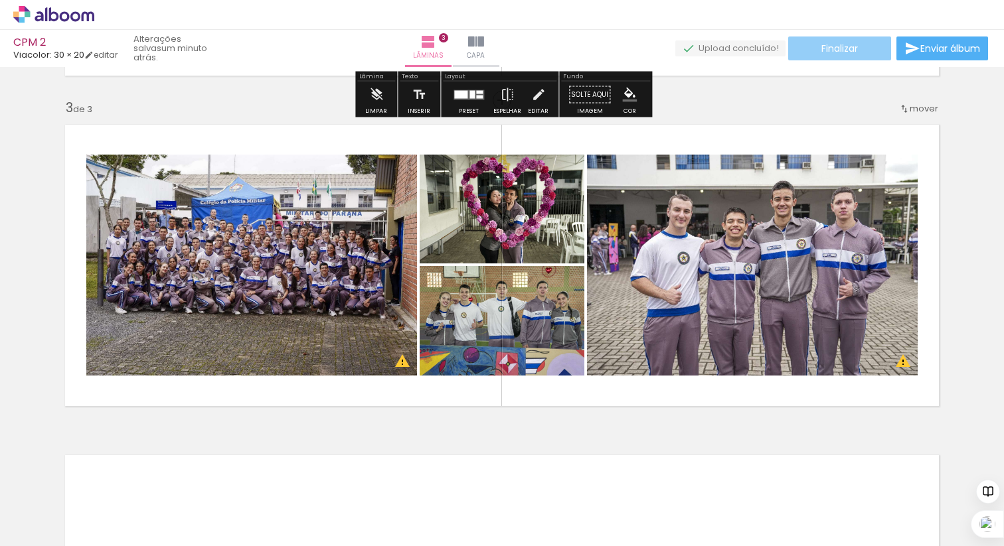
click at [828, 48] on span "Finalizar" at bounding box center [839, 48] width 37 height 9
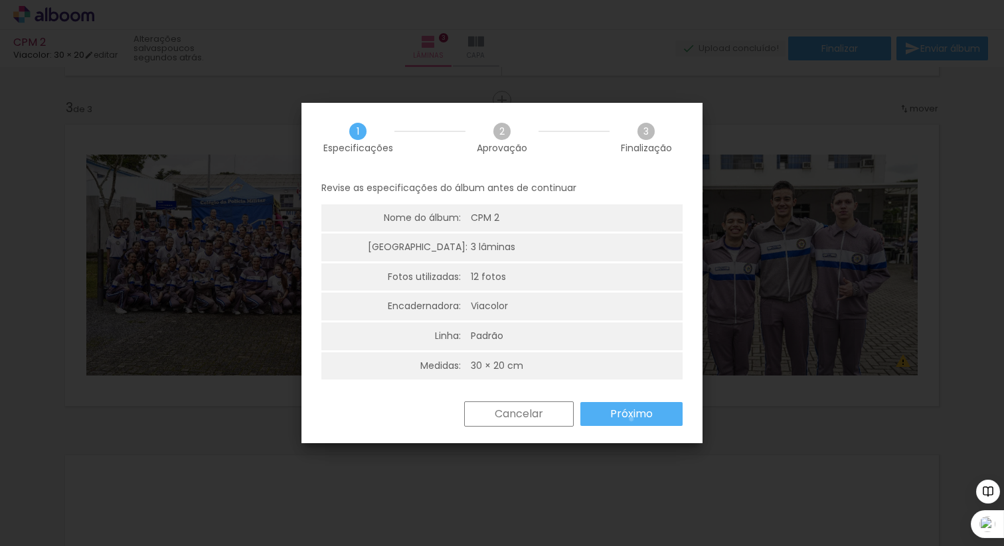
click at [0, 0] on slot "Próximo" at bounding box center [0, 0] width 0 height 0
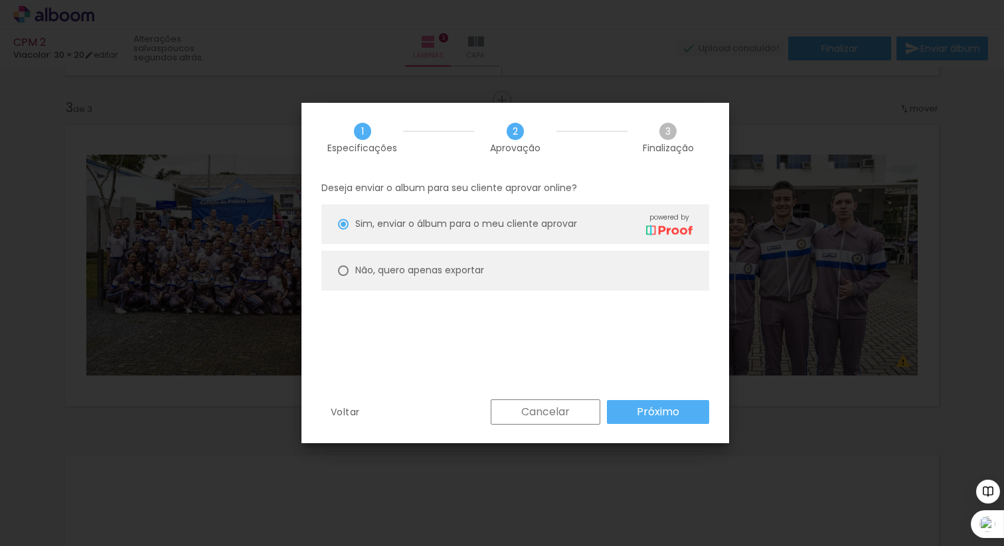
click at [392, 236] on div "Não, quero apenas exportar" at bounding box center [523, 223] width 337 height 23
type paper-radio-button "on"
click at [0, 0] on slot "Próximo" at bounding box center [0, 0] width 0 height 0
type input "Alta, 300 DPI"
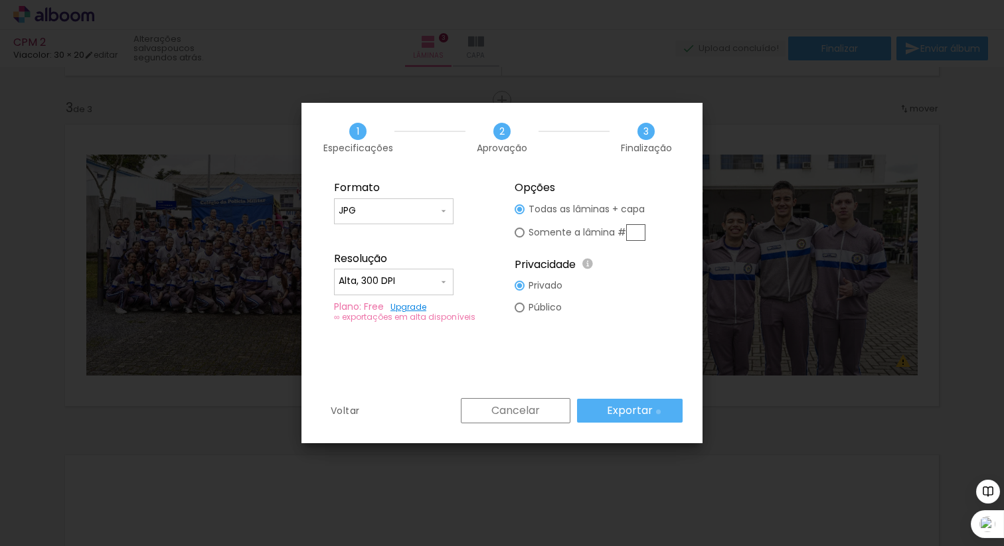
click at [660, 412] on paper-button "Exportar" at bounding box center [630, 411] width 106 height 24
